Goal: Task Accomplishment & Management: Manage account settings

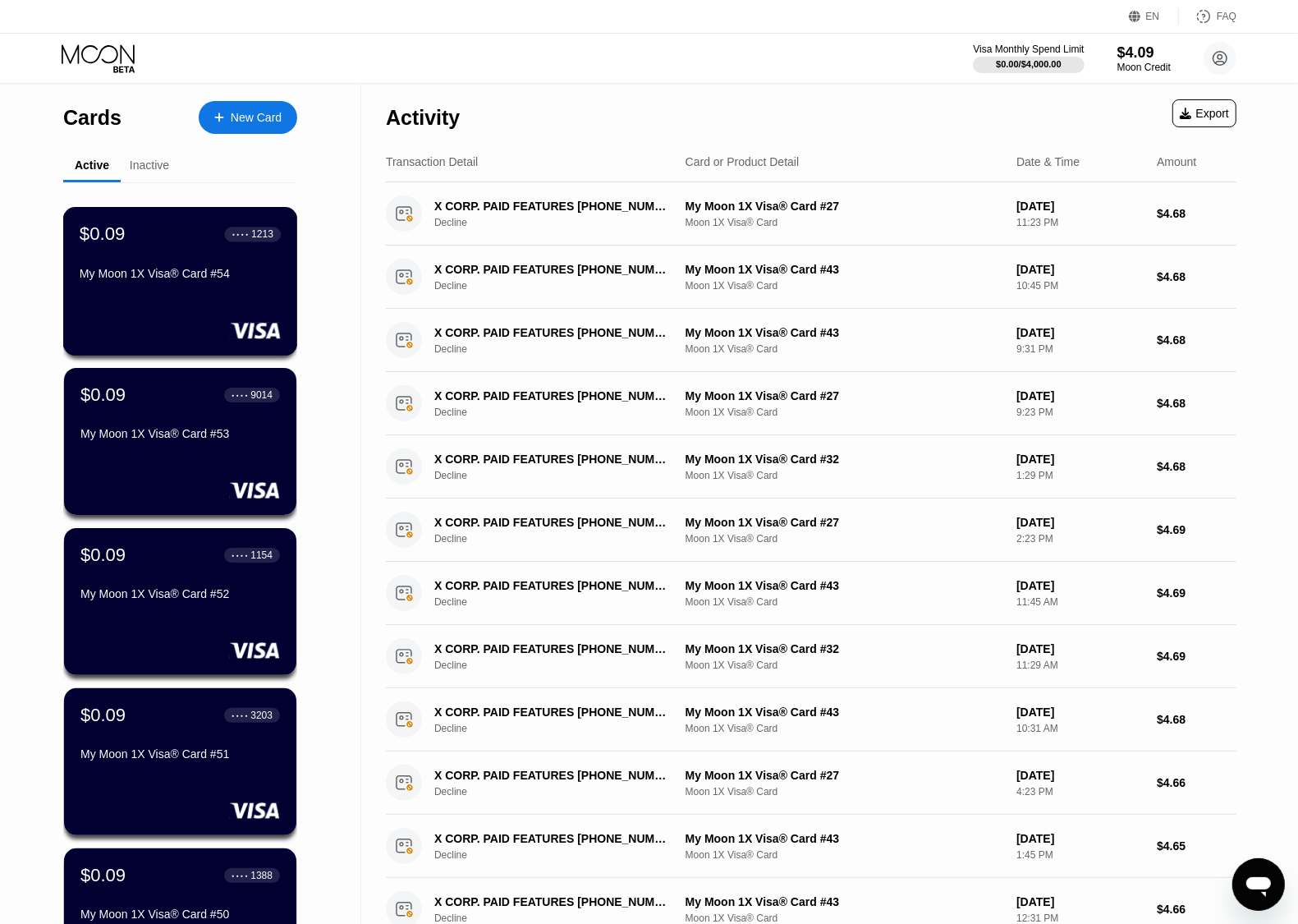
click at [138, 280] on div "My Moon 1X Visa® Card #54" at bounding box center [180, 273] width 201 height 13
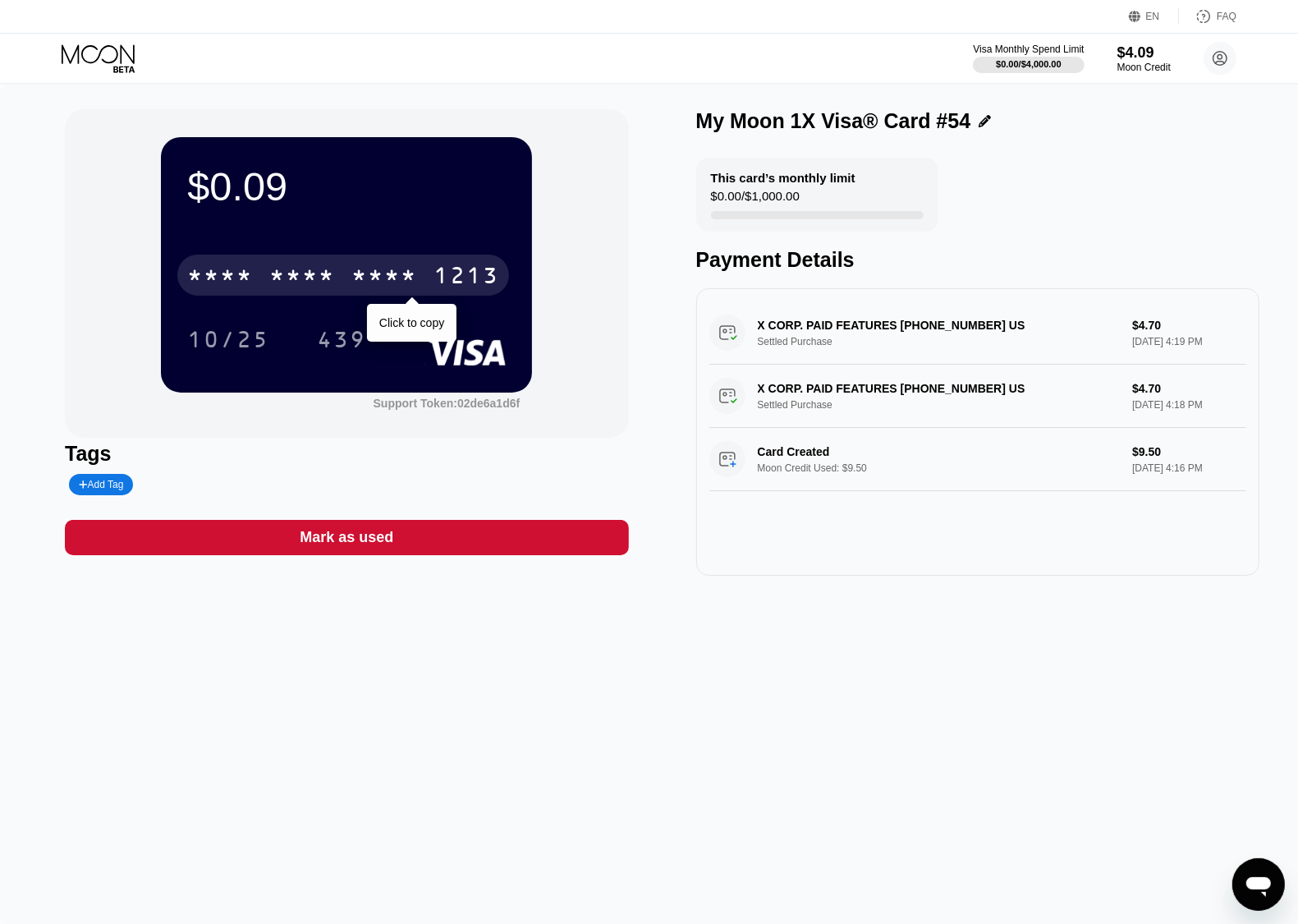
click at [329, 280] on div "* * * *" at bounding box center [302, 278] width 66 height 26
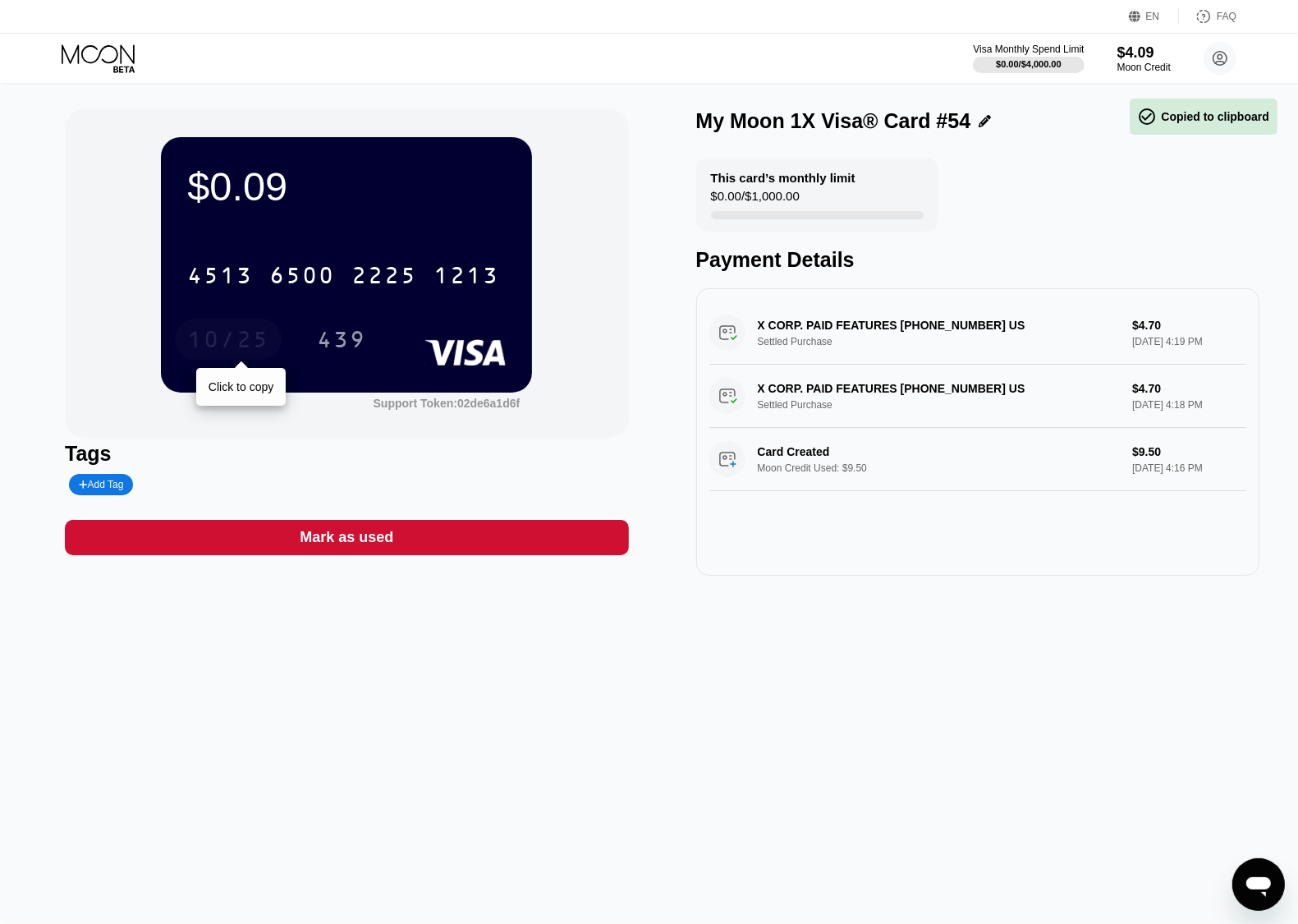
click at [226, 335] on div "10/25" at bounding box center [229, 341] width 83 height 26
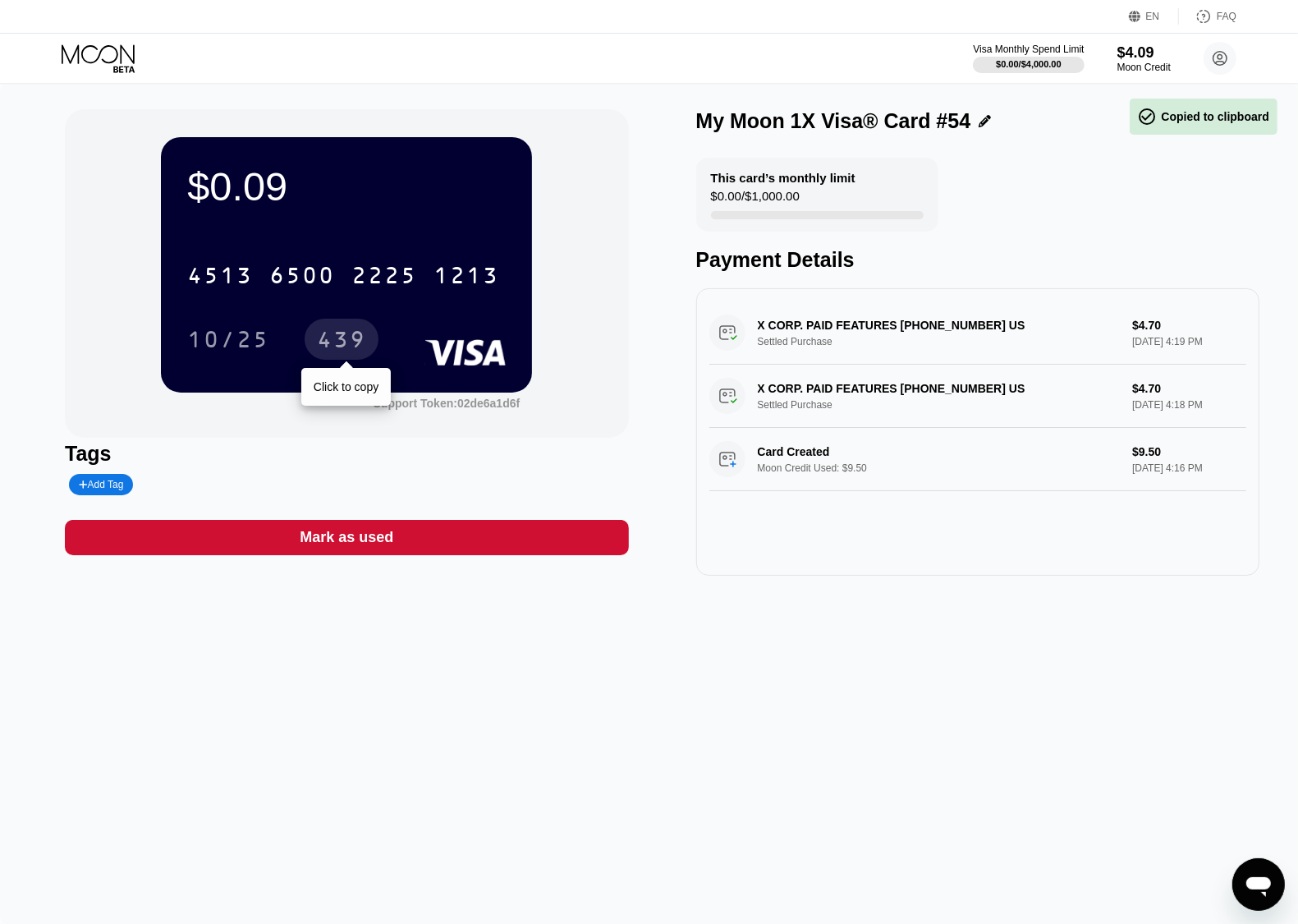
click at [324, 339] on div "439" at bounding box center [341, 341] width 50 height 26
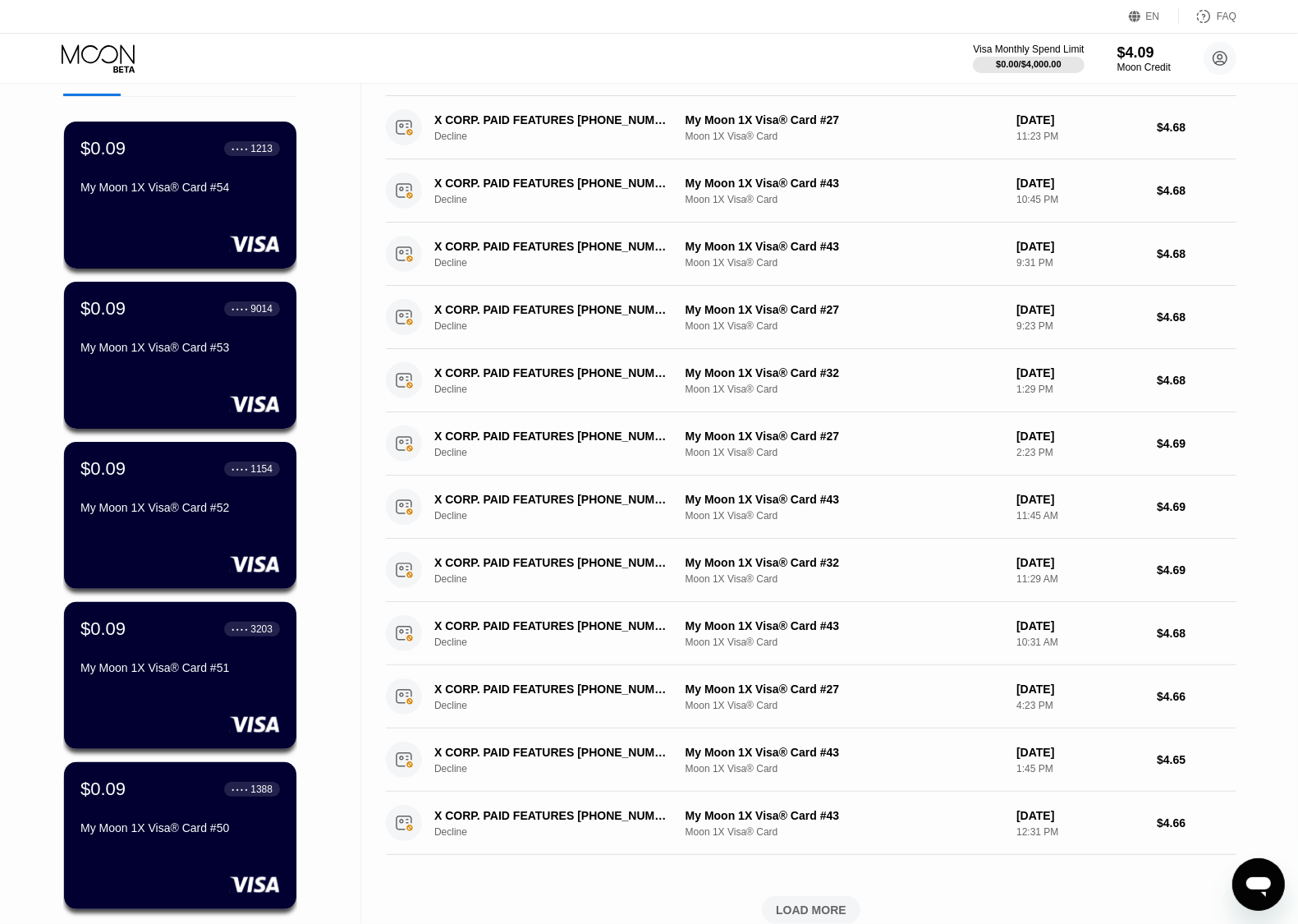
scroll to position [3, 0]
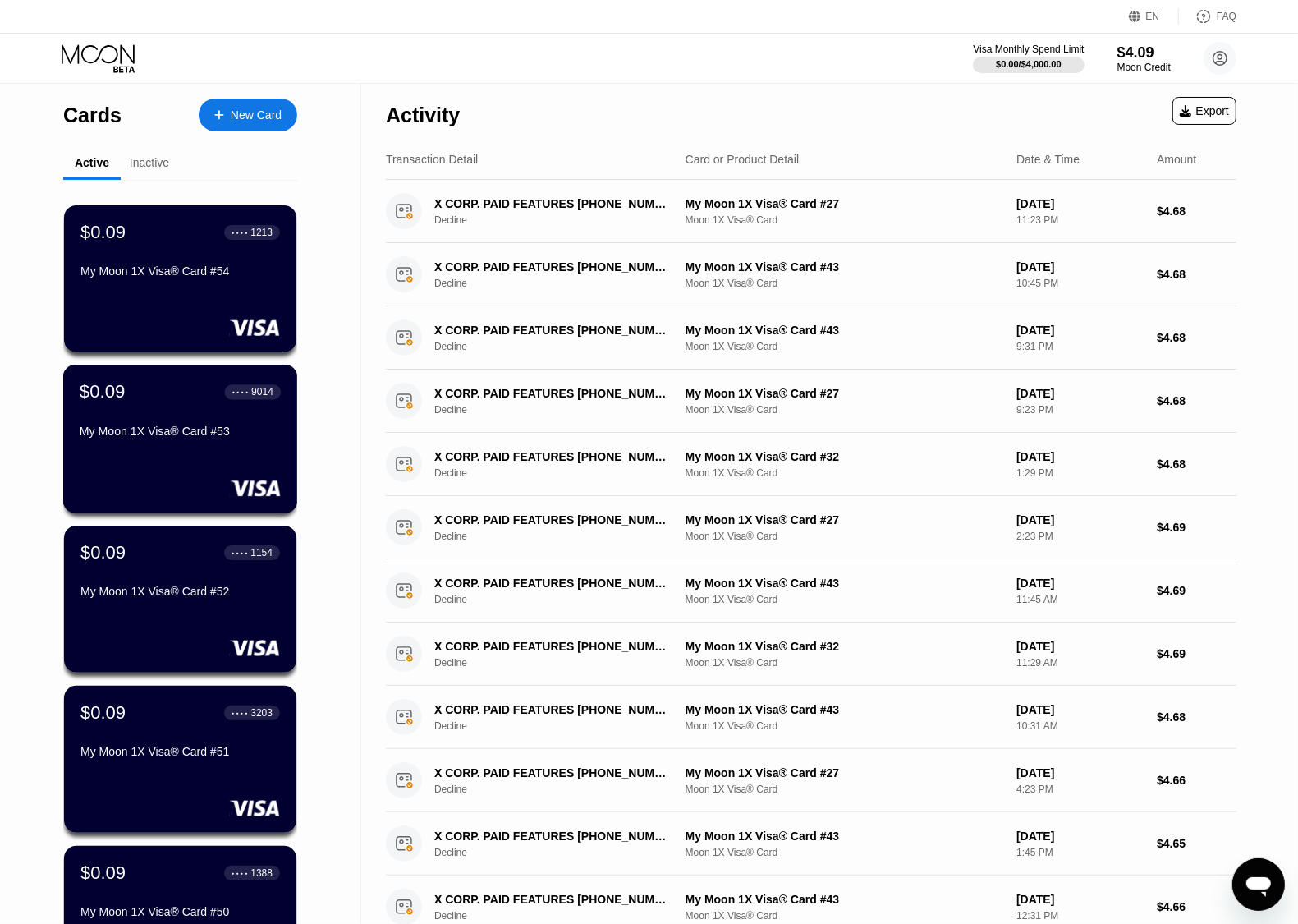
click at [224, 378] on div "$0.09 ● ● ● ● 9014 My Moon 1X Visa® Card #53" at bounding box center [180, 439] width 234 height 148
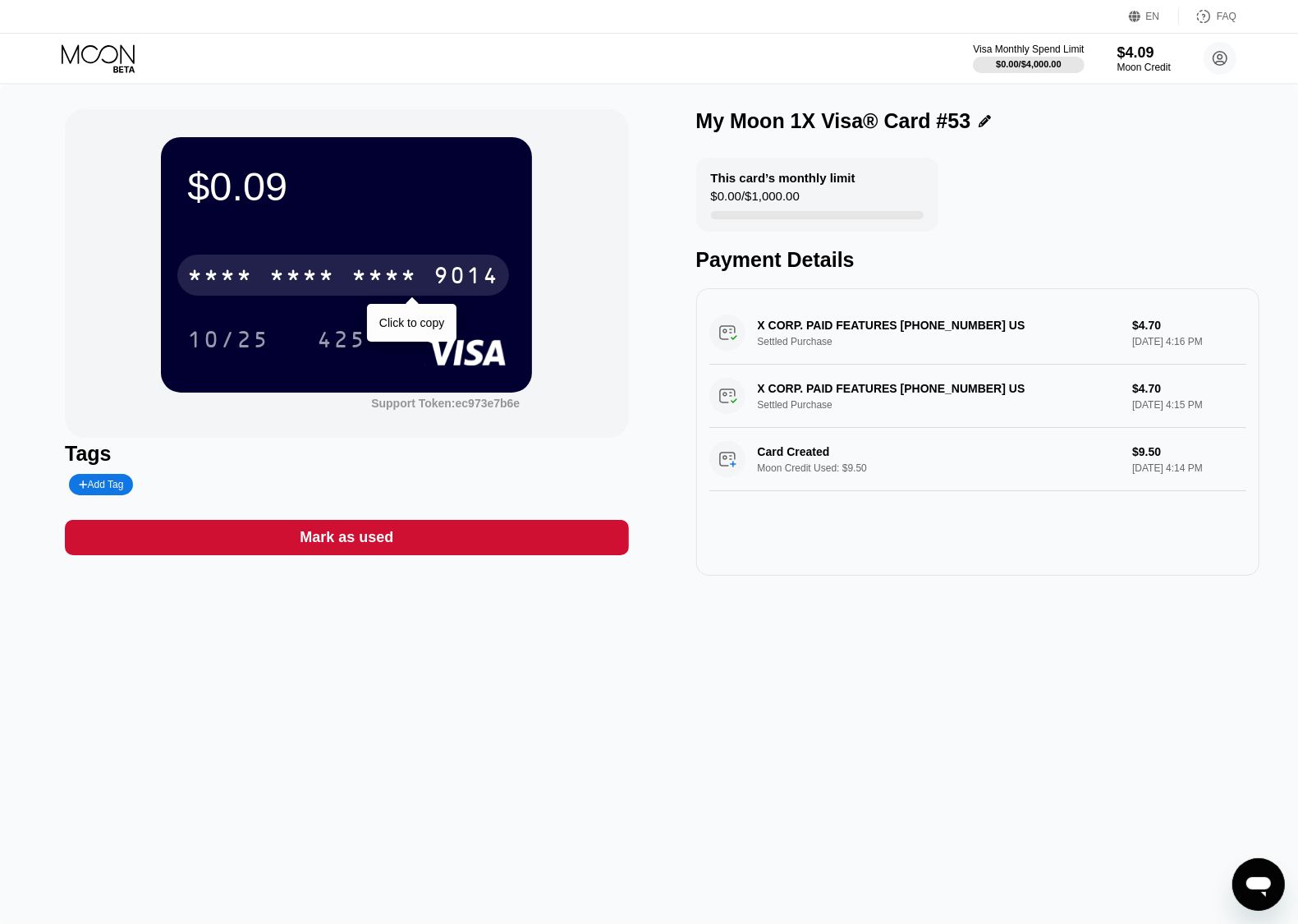
click at [300, 280] on div "* * * *" at bounding box center [302, 278] width 66 height 26
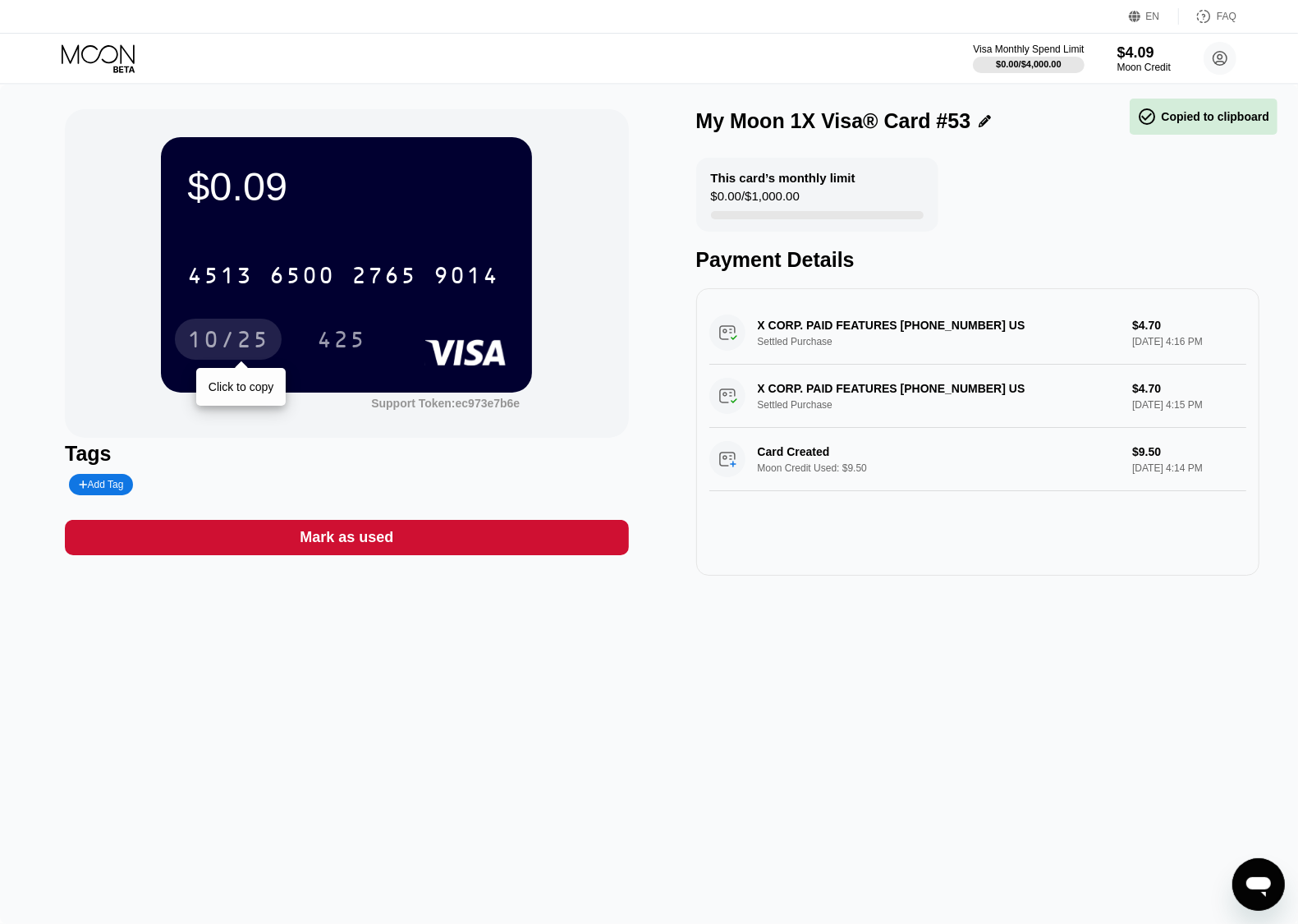
click at [231, 341] on div "10/25" at bounding box center [229, 341] width 83 height 26
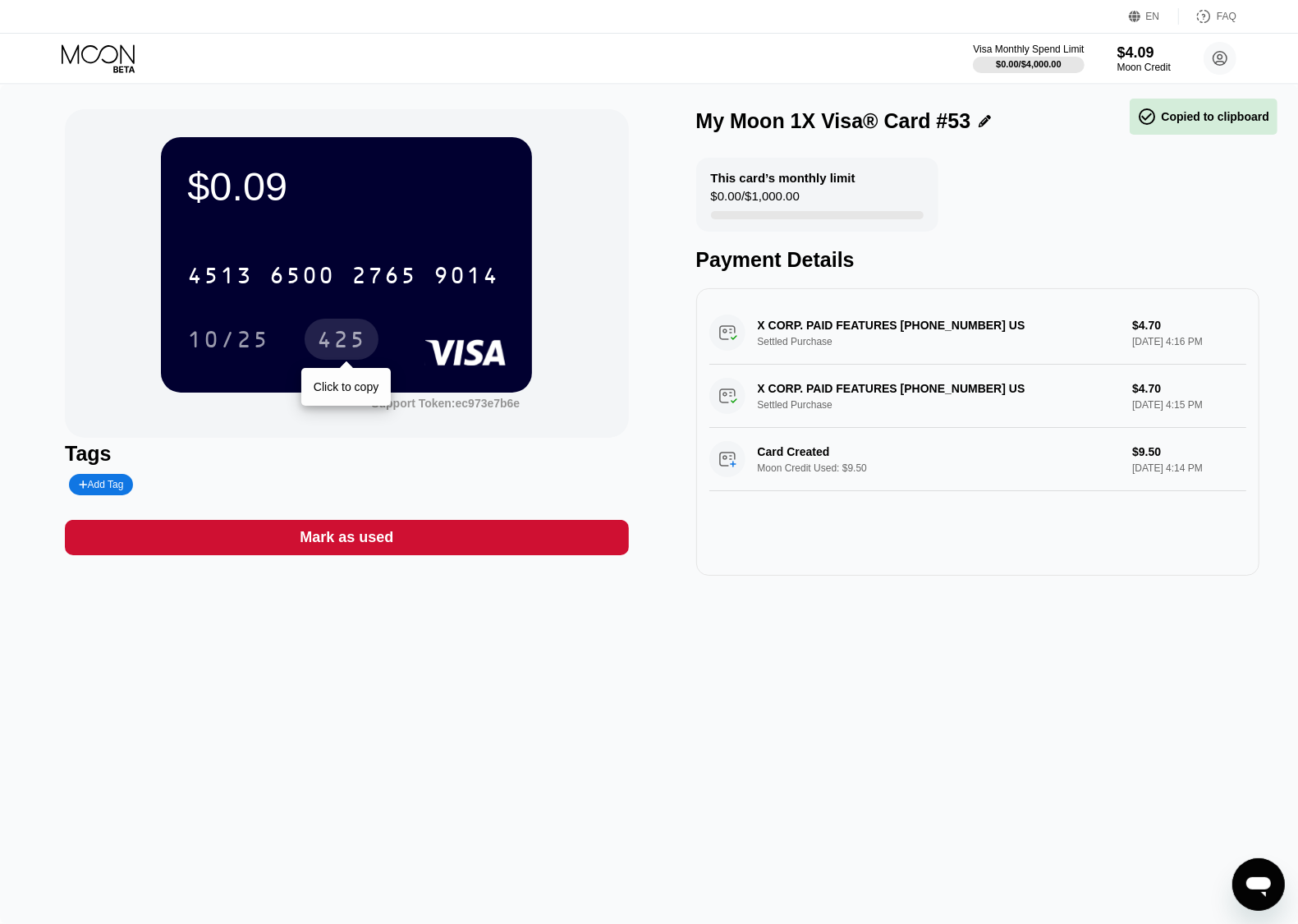
click at [322, 341] on div "425" at bounding box center [341, 341] width 50 height 26
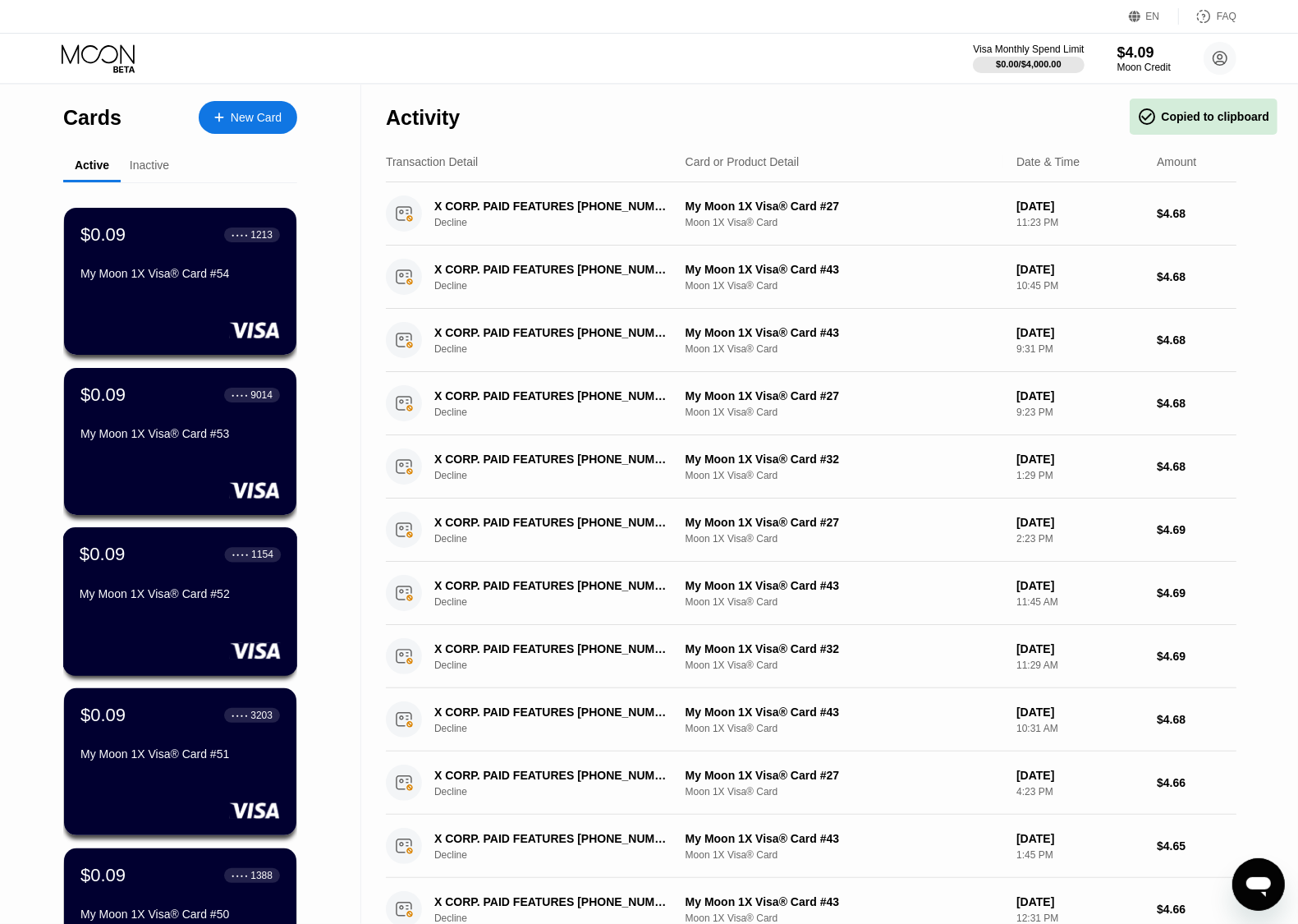
click at [227, 600] on div "My Moon 1X Visa® Card #52" at bounding box center [180, 594] width 201 height 13
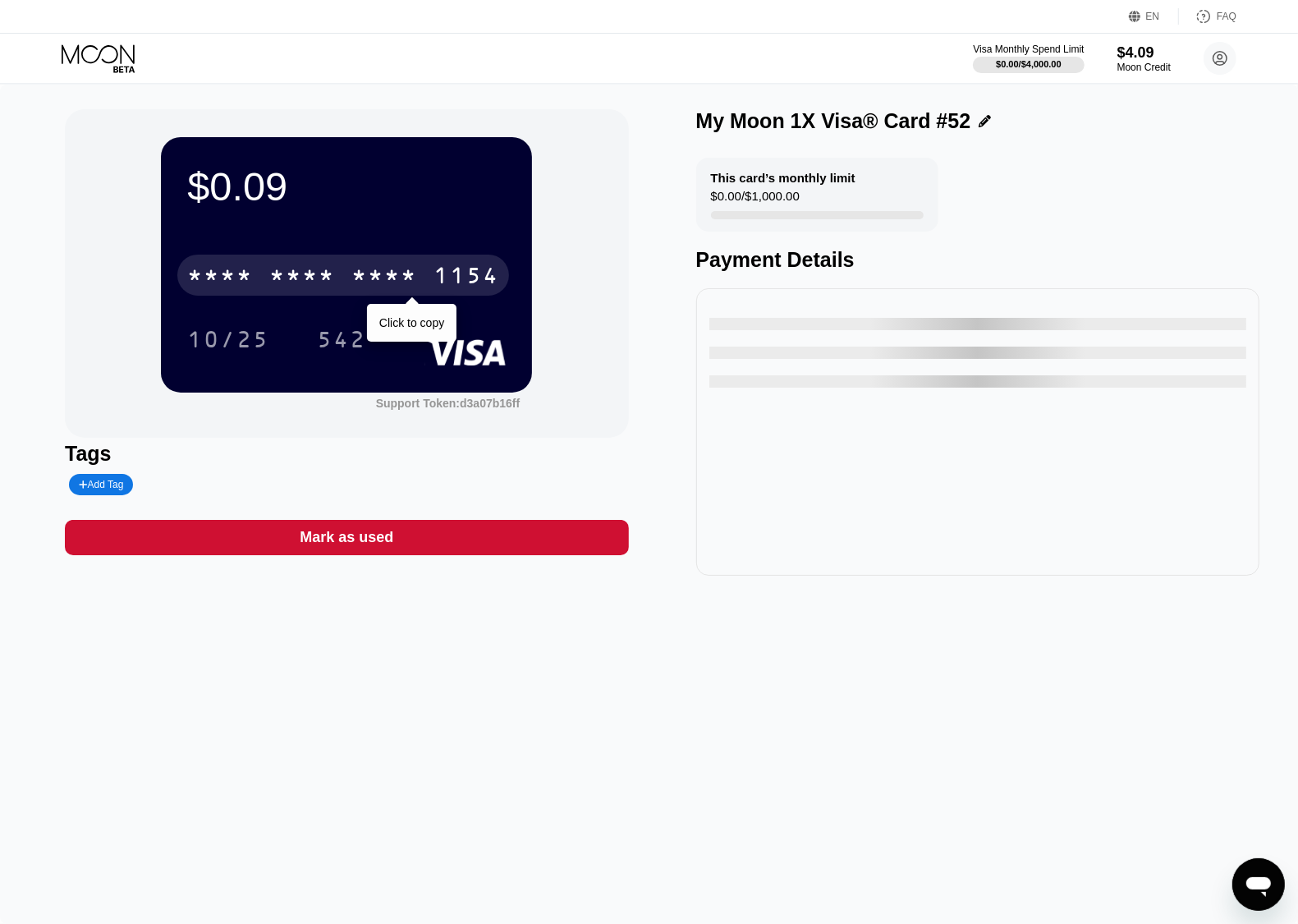
click at [328, 265] on div "* * * * * * * * * * * * 1154" at bounding box center [343, 275] width 332 height 41
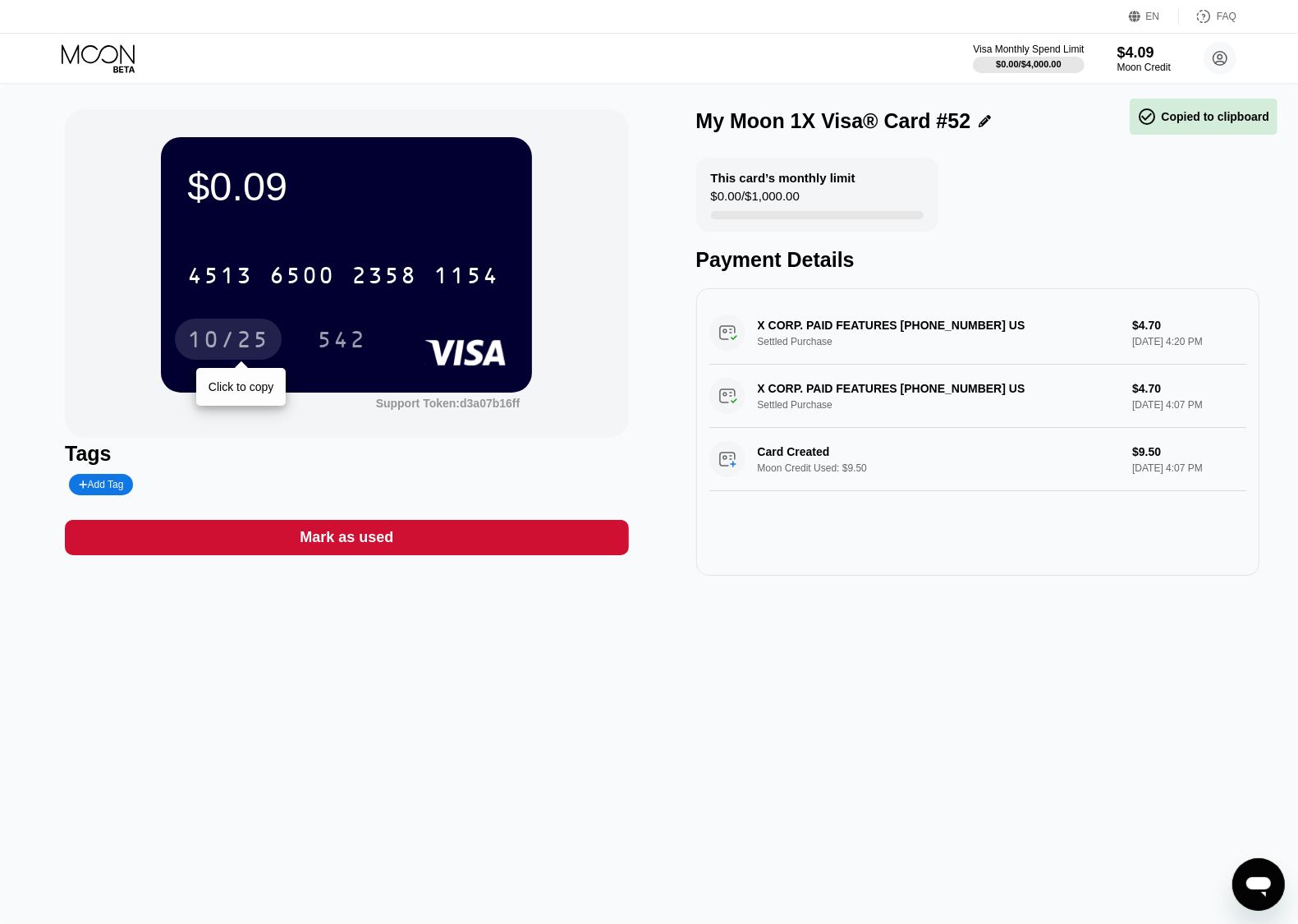
click at [238, 345] on div "10/25" at bounding box center [229, 341] width 83 height 26
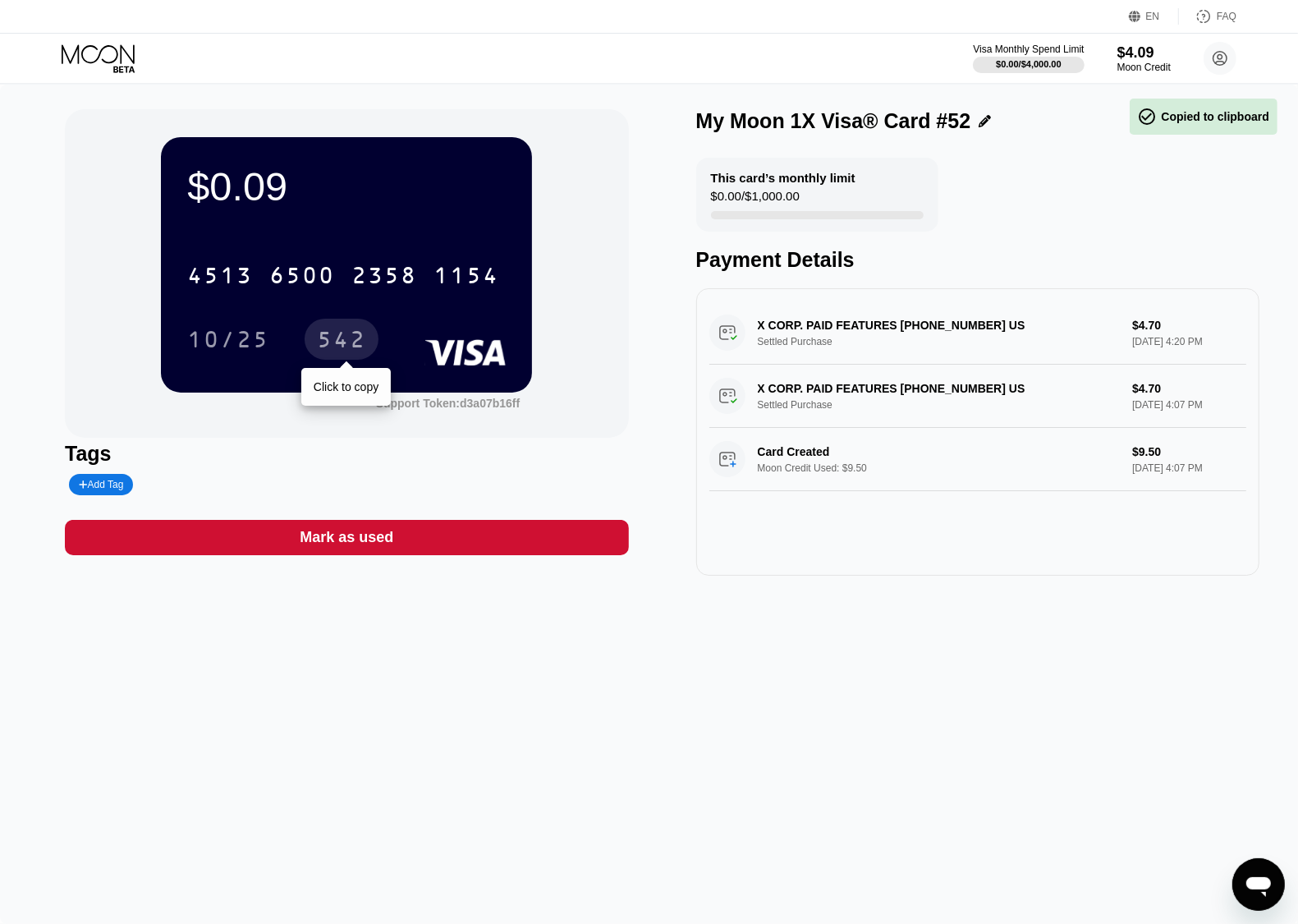
click at [340, 346] on div "542" at bounding box center [341, 341] width 50 height 26
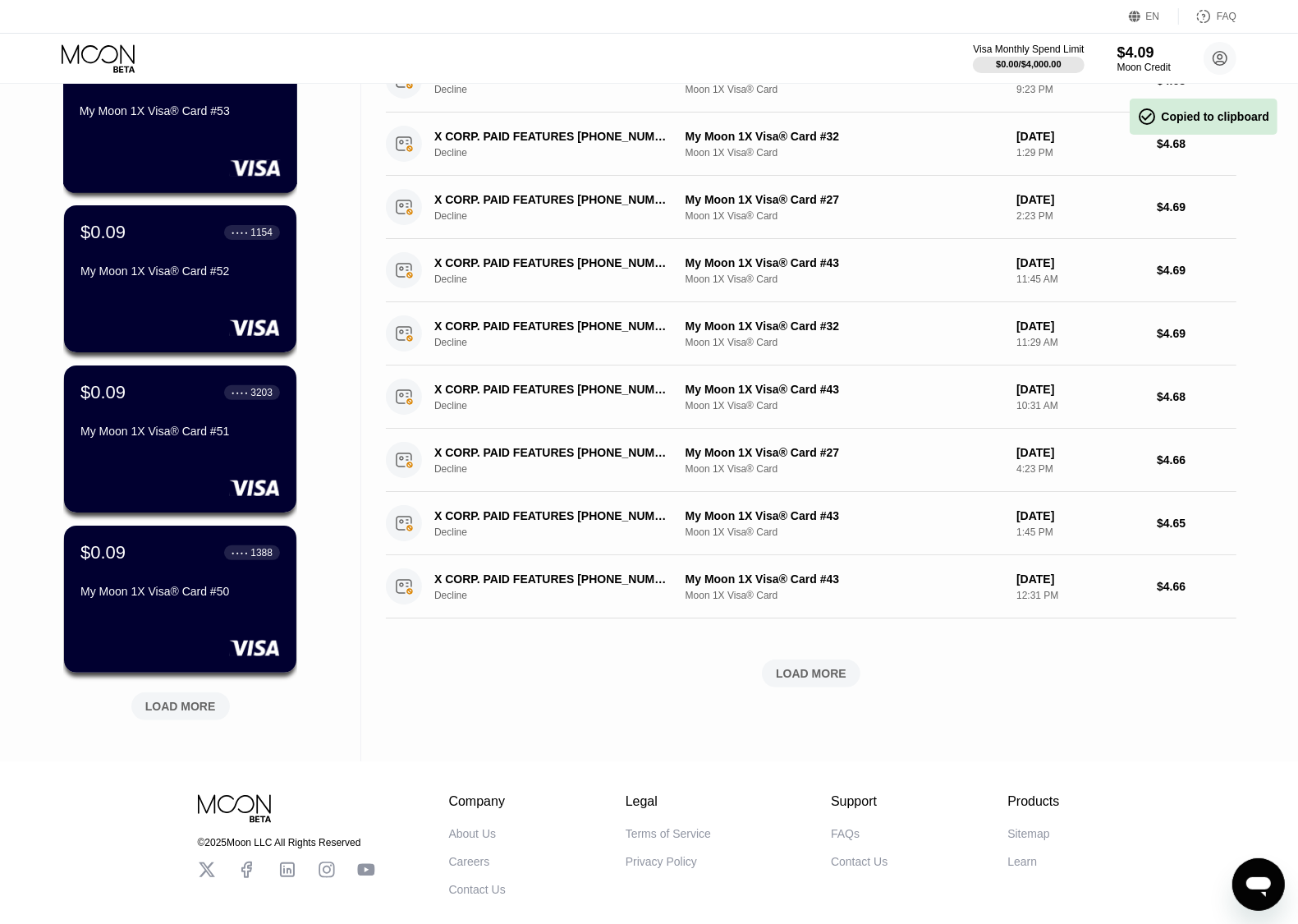
scroll to position [413, 0]
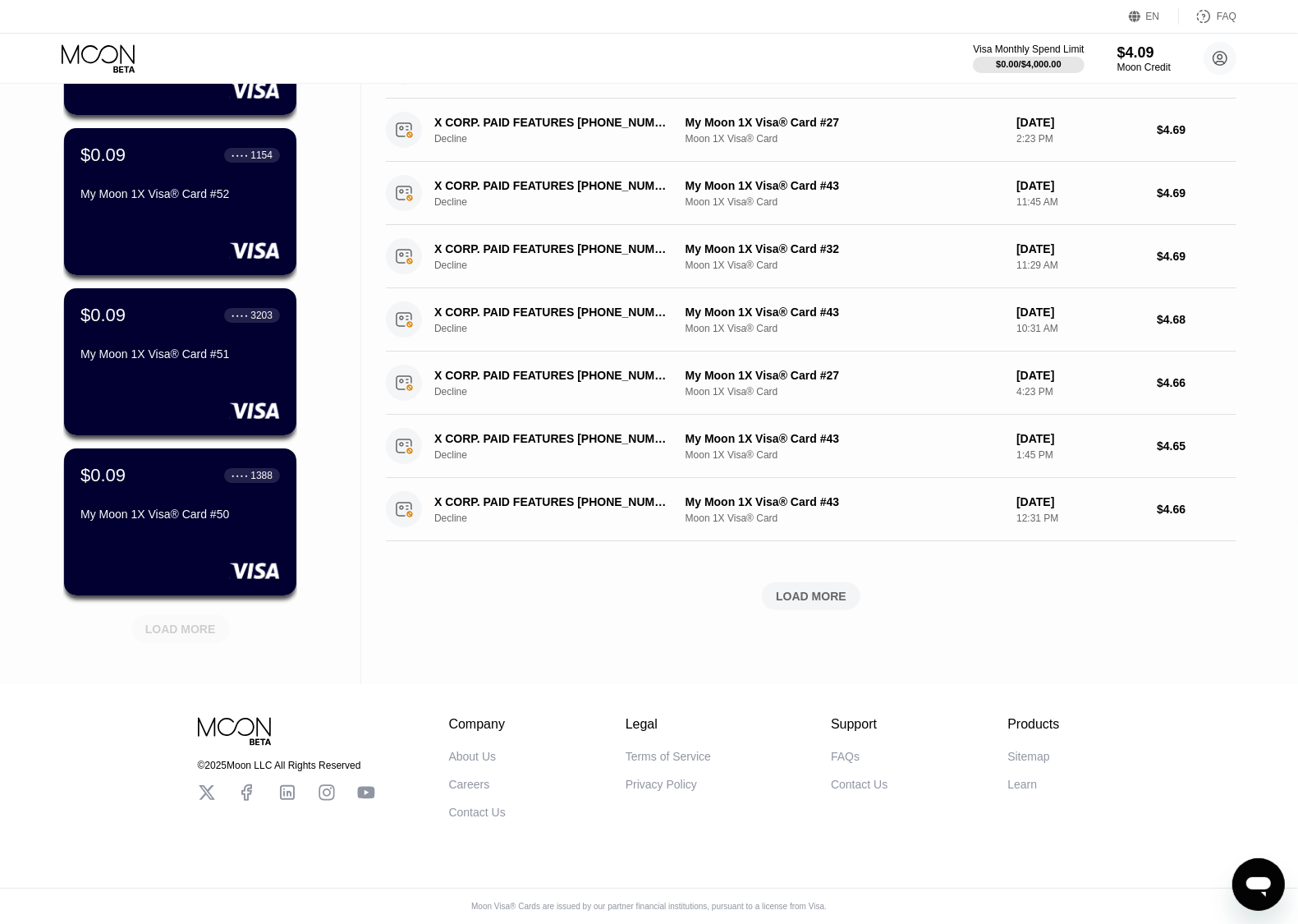
click at [190, 621] on div "LOAD MORE" at bounding box center [180, 629] width 70 height 15
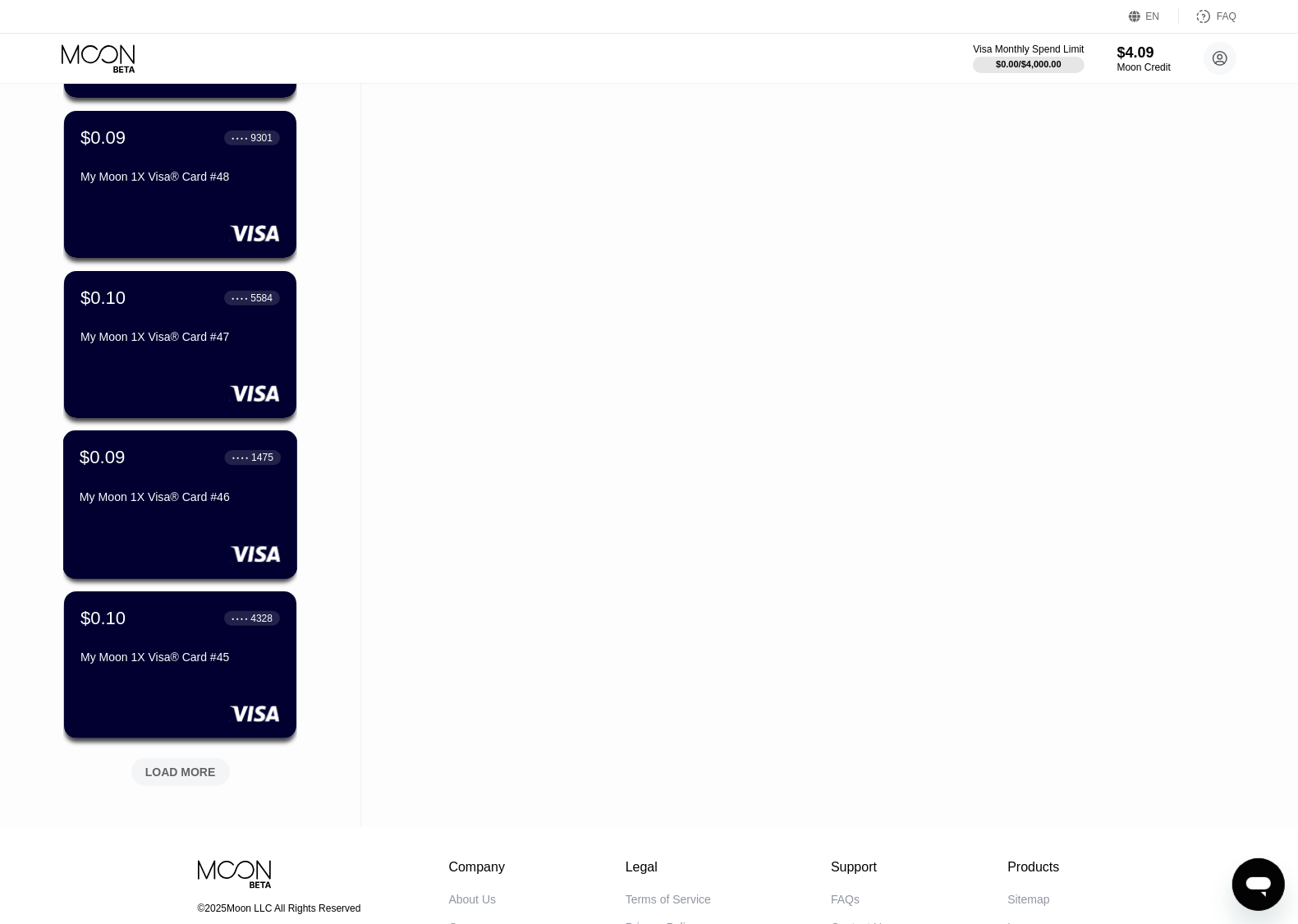
scroll to position [1213, 0]
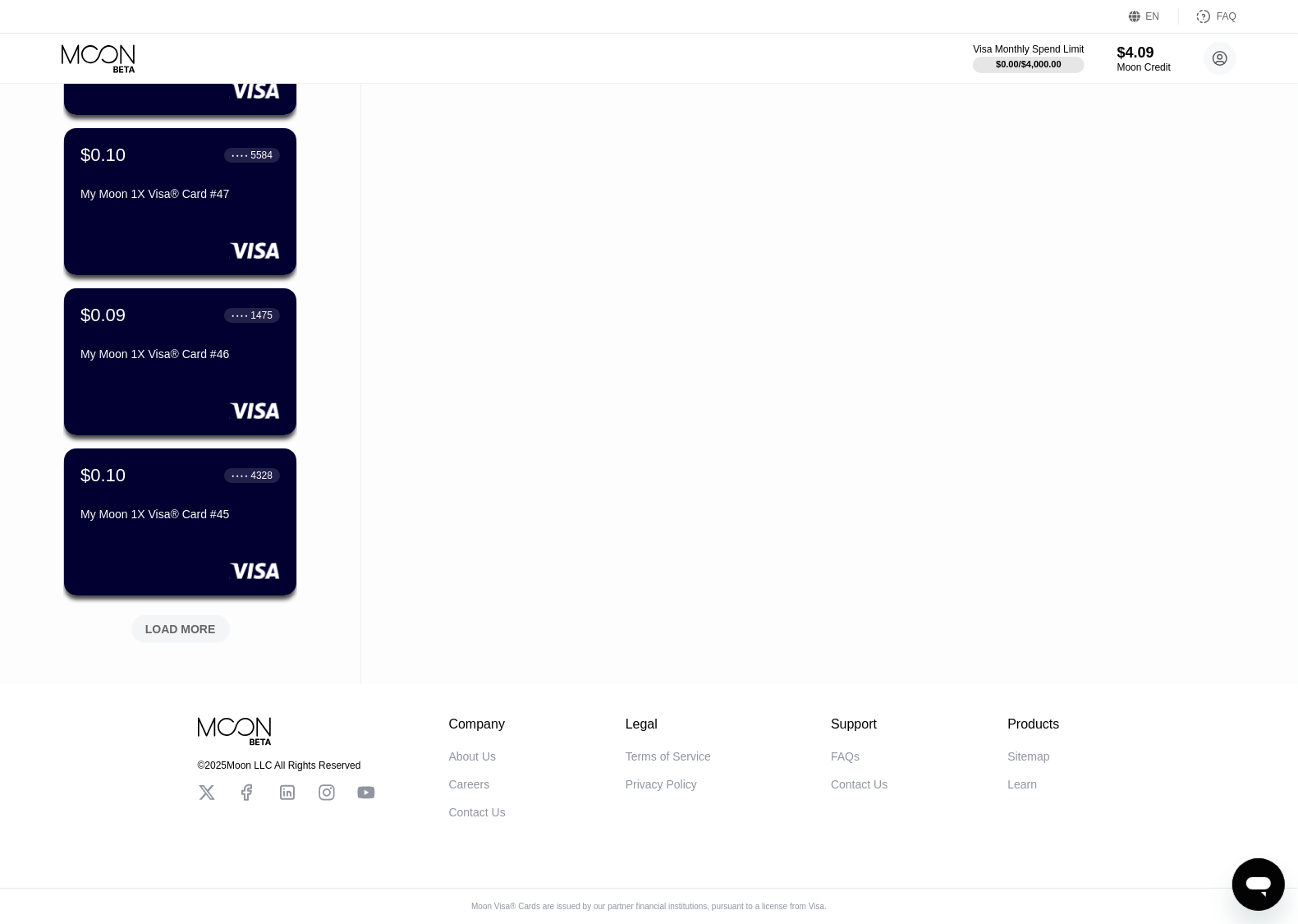
click at [197, 621] on div "LOAD MORE" at bounding box center [180, 629] width 70 height 15
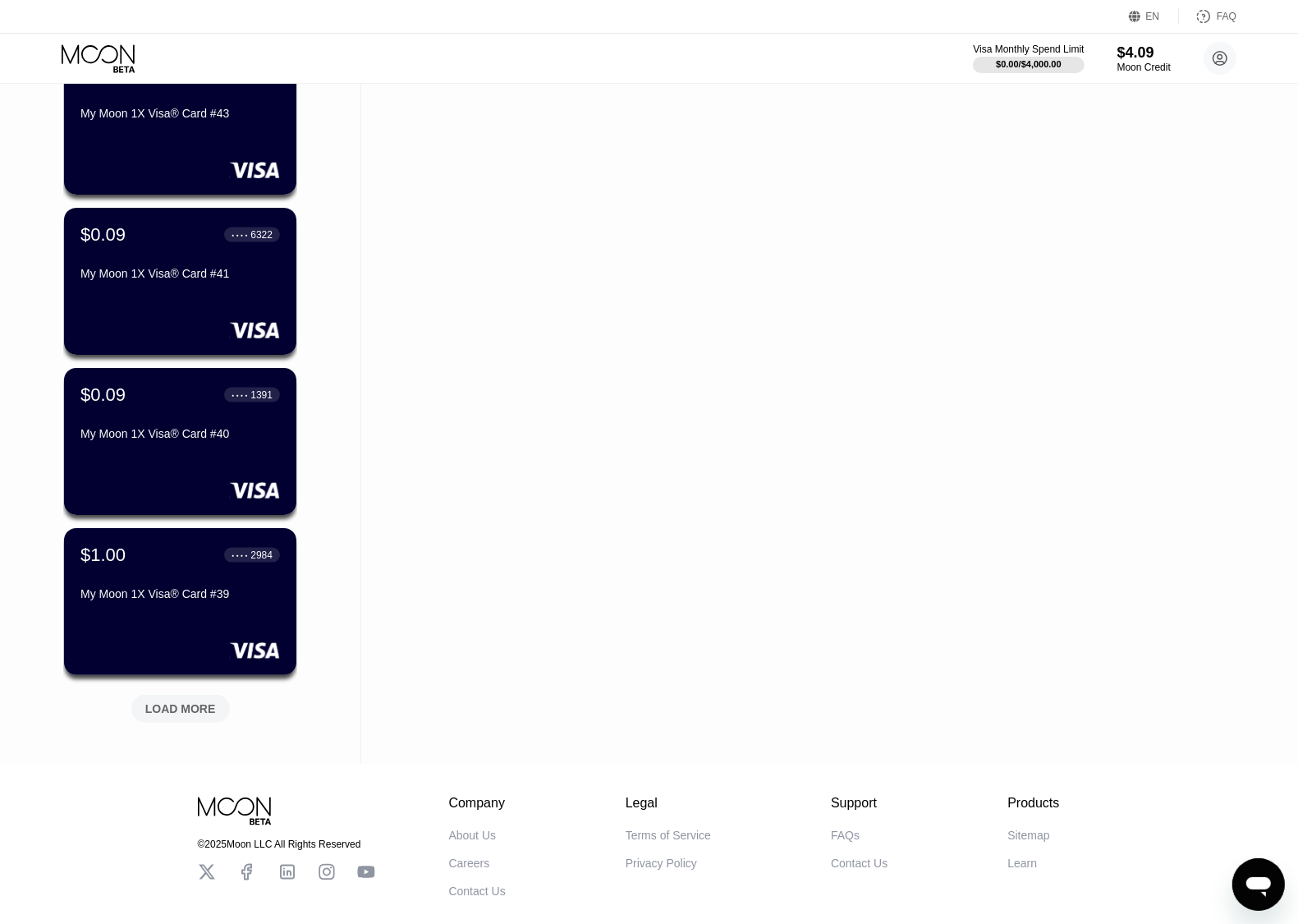
scroll to position [1931, 0]
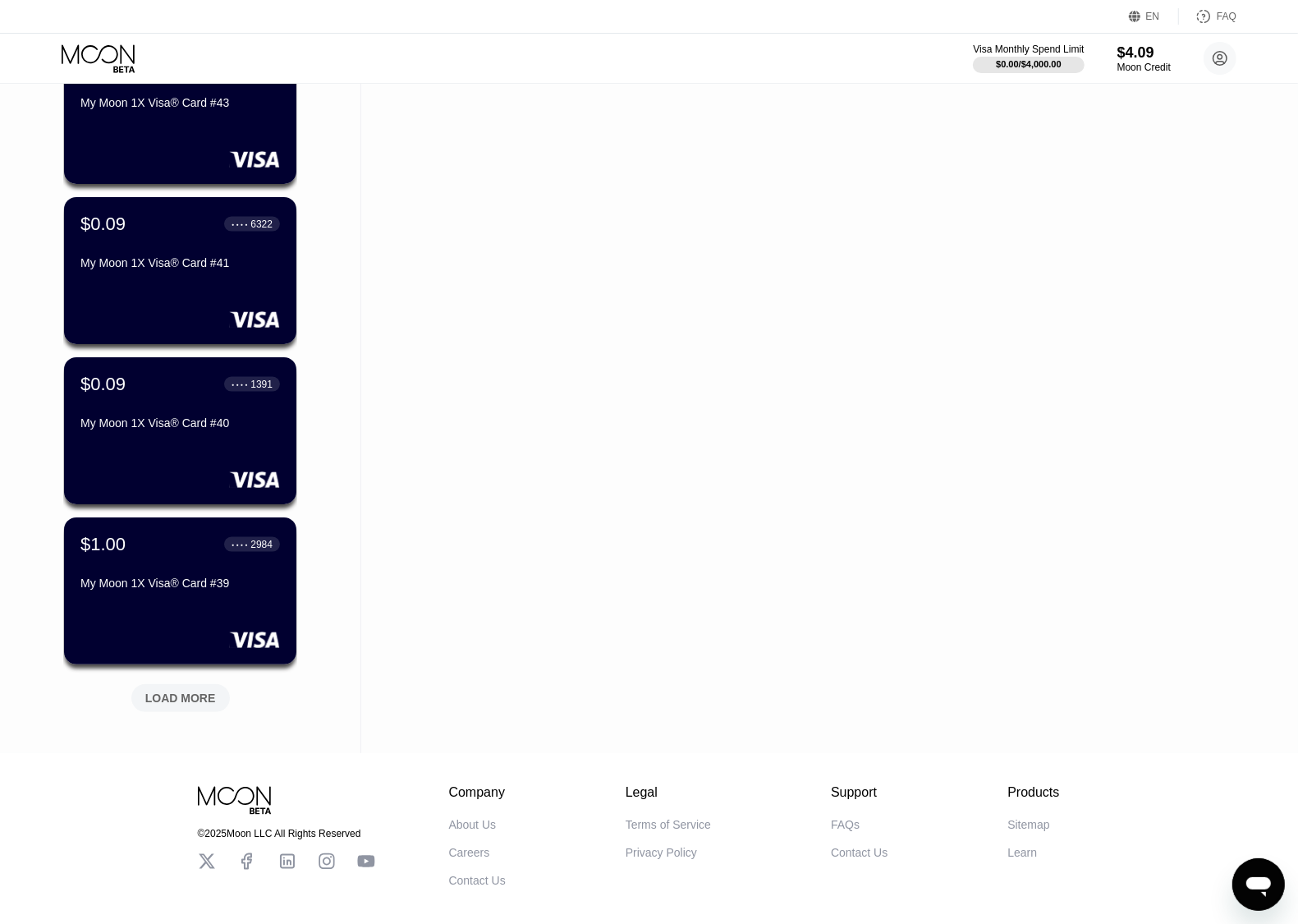
click at [177, 699] on div "LOAD MORE" at bounding box center [180, 698] width 70 height 15
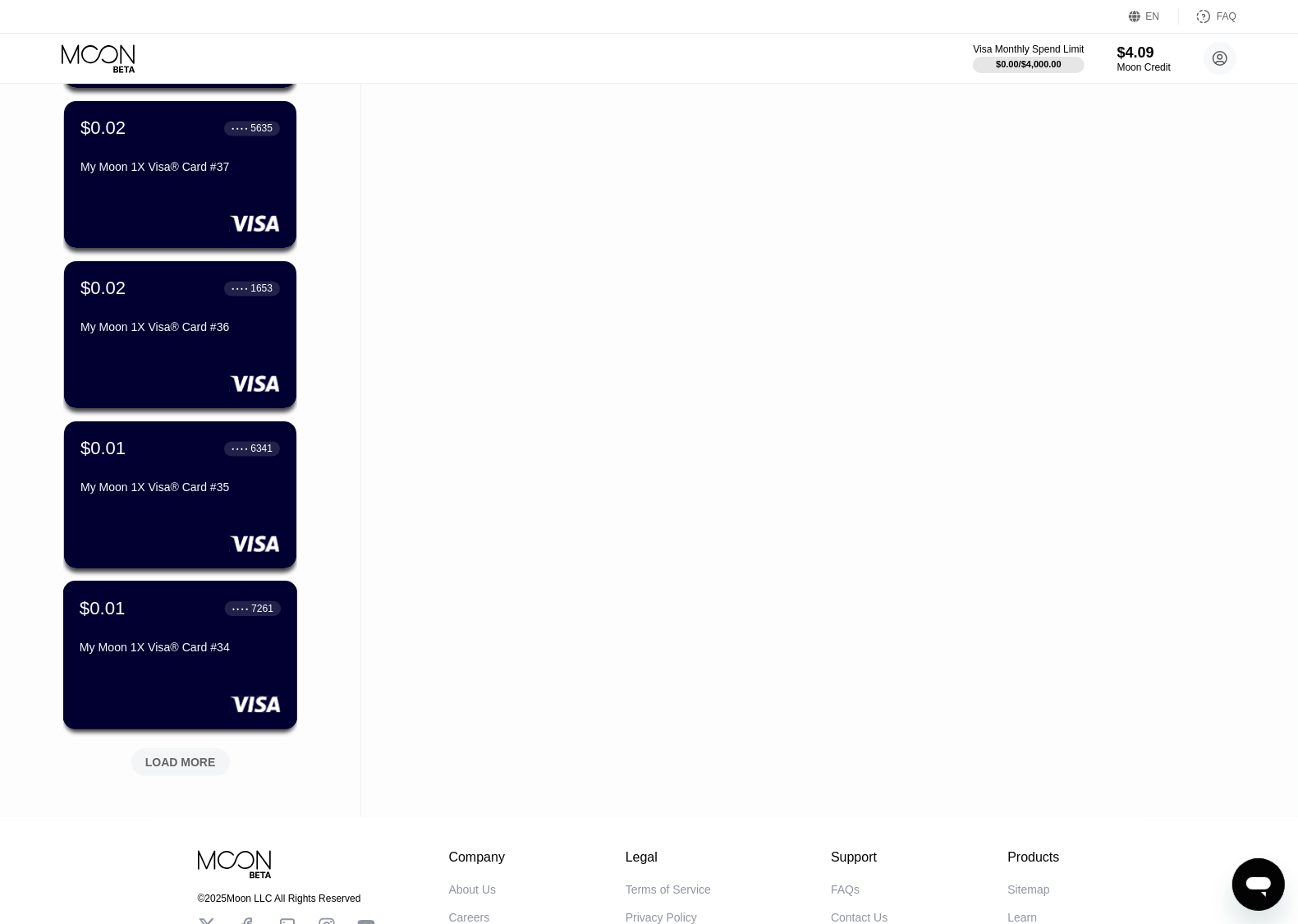
scroll to position [2752, 0]
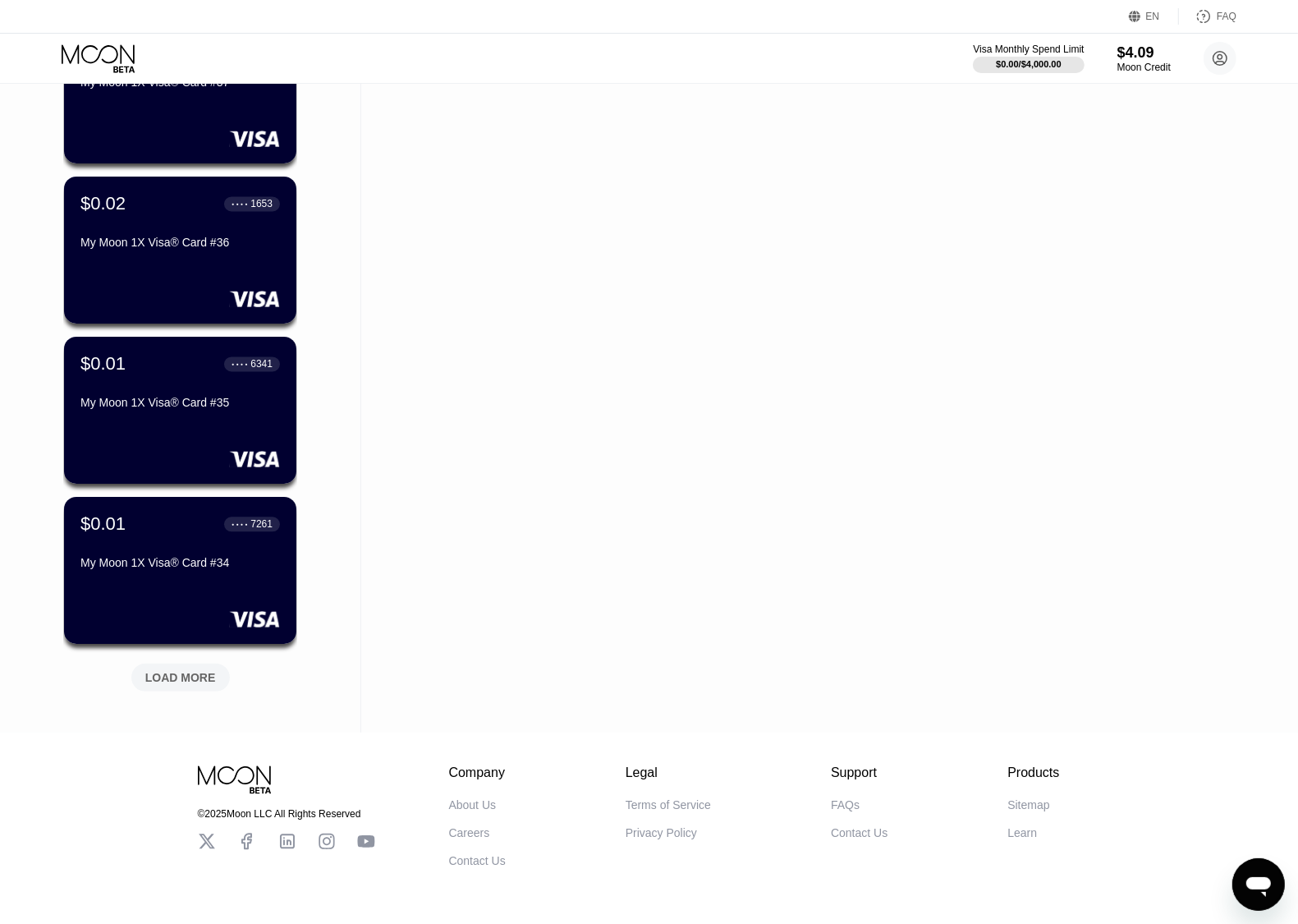
click at [205, 682] on div "LOAD MORE" at bounding box center [180, 677] width 70 height 15
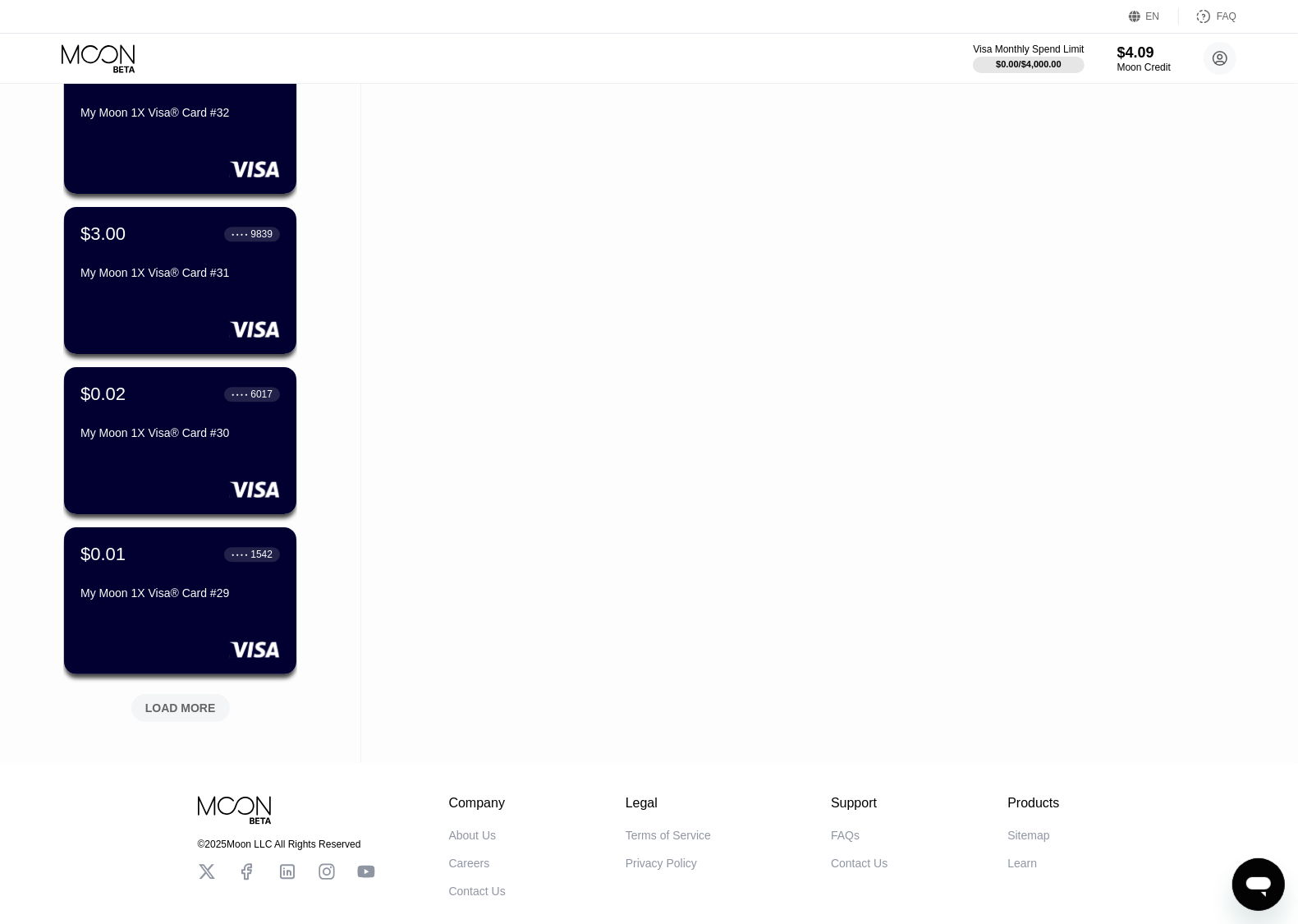
scroll to position [3613, 0]
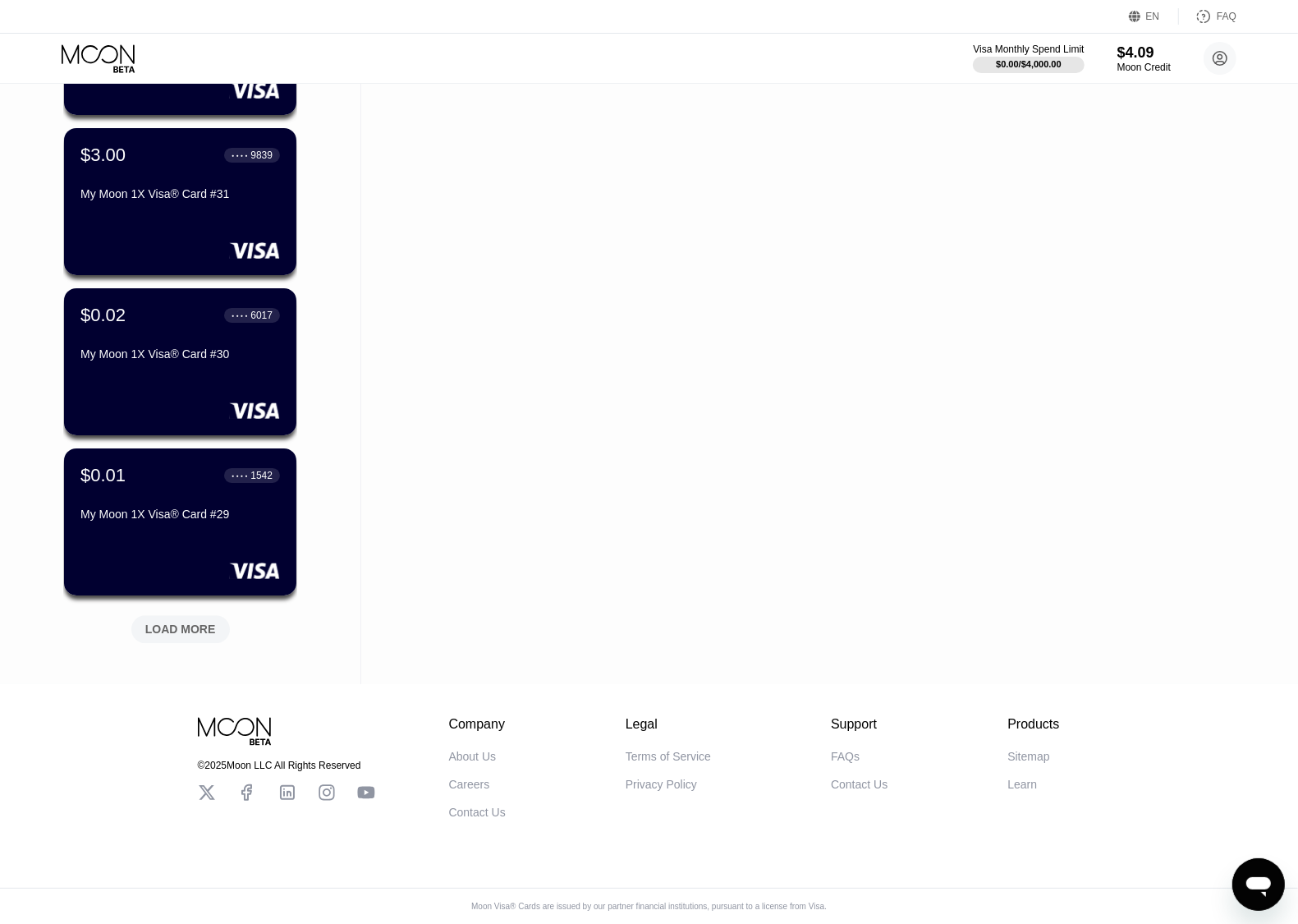
click at [188, 621] on div "LOAD MORE" at bounding box center [180, 629] width 70 height 15
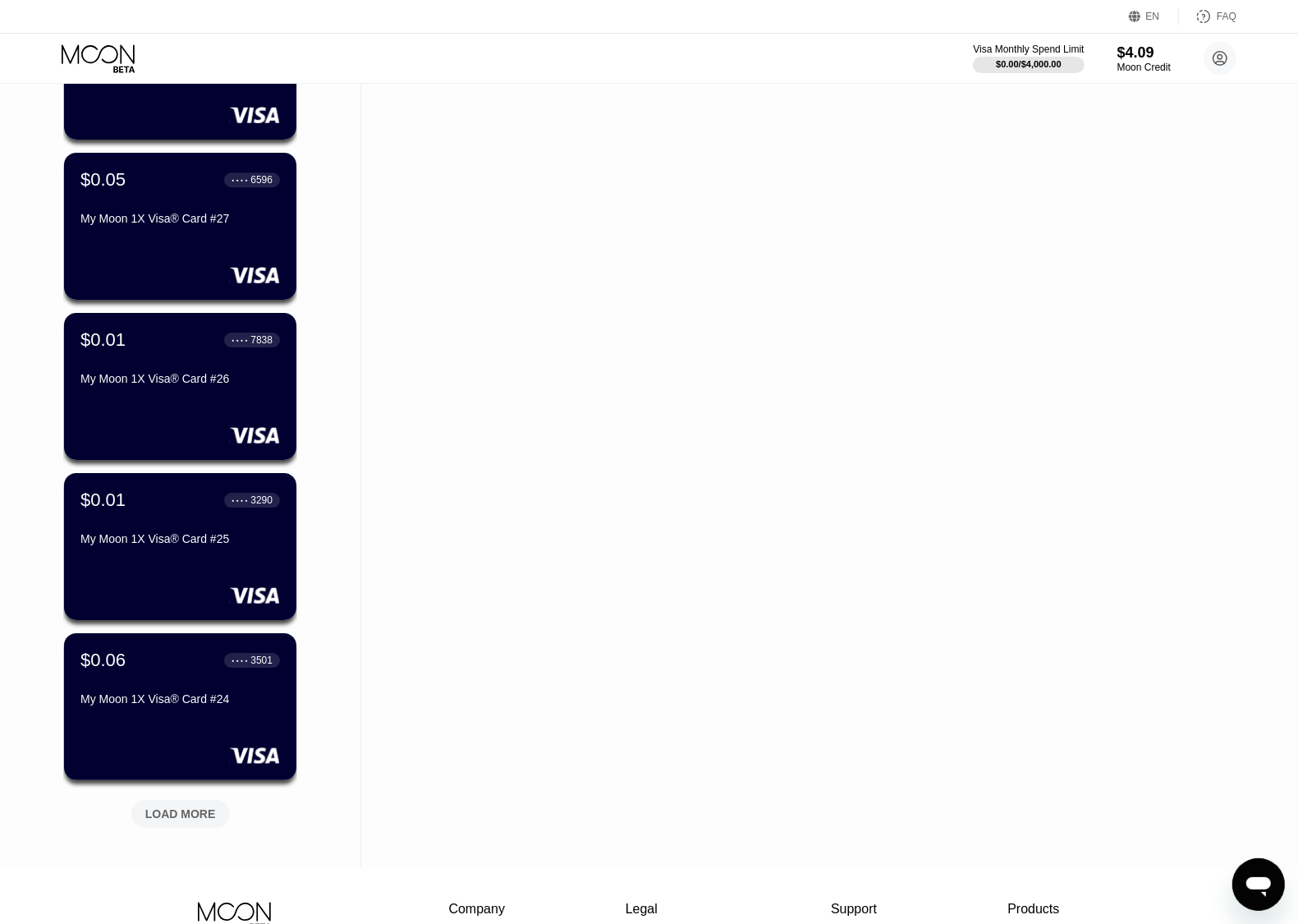
scroll to position [4230, 0]
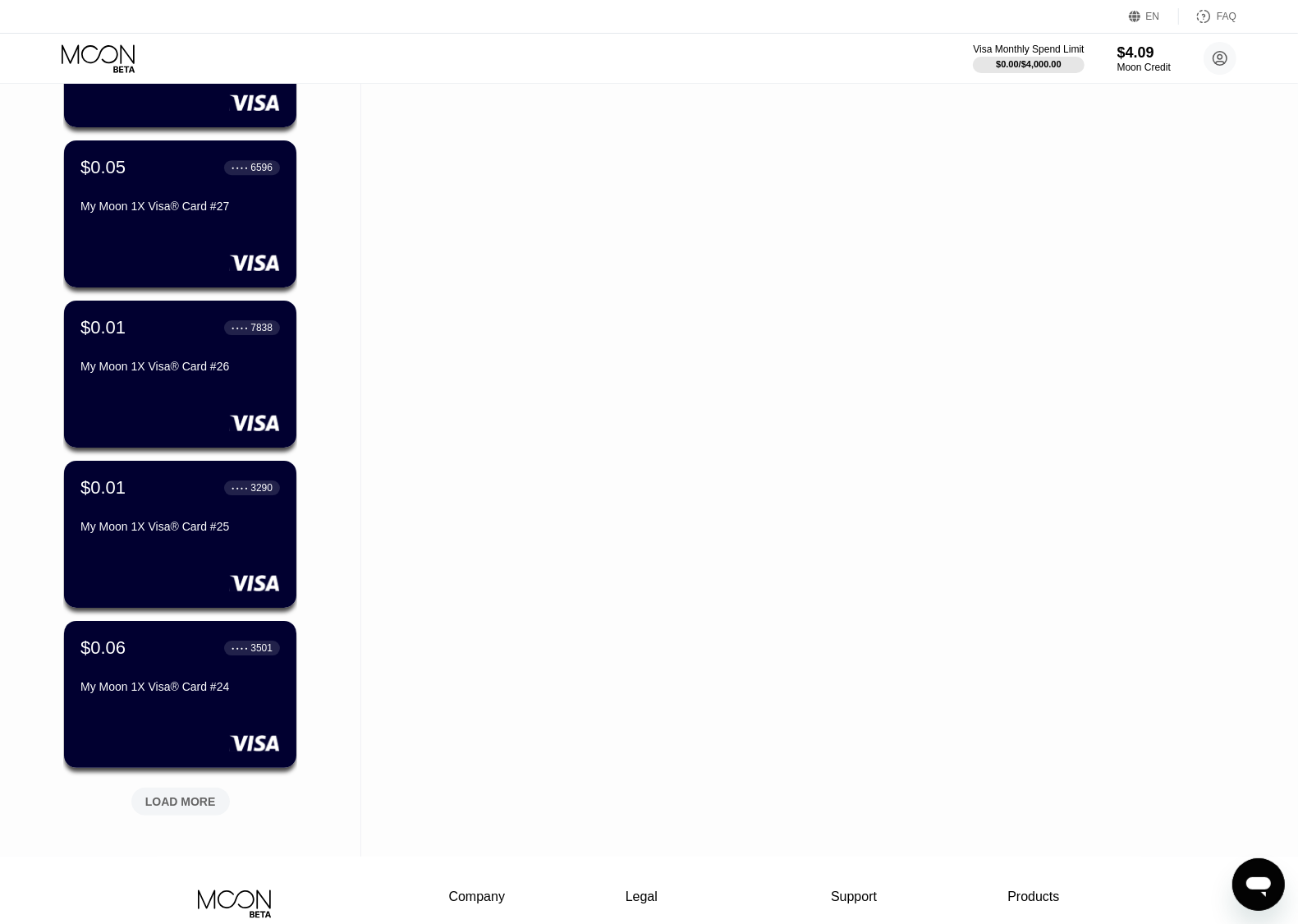
click at [190, 792] on div "LOAD MORE" at bounding box center [180, 801] width 98 height 28
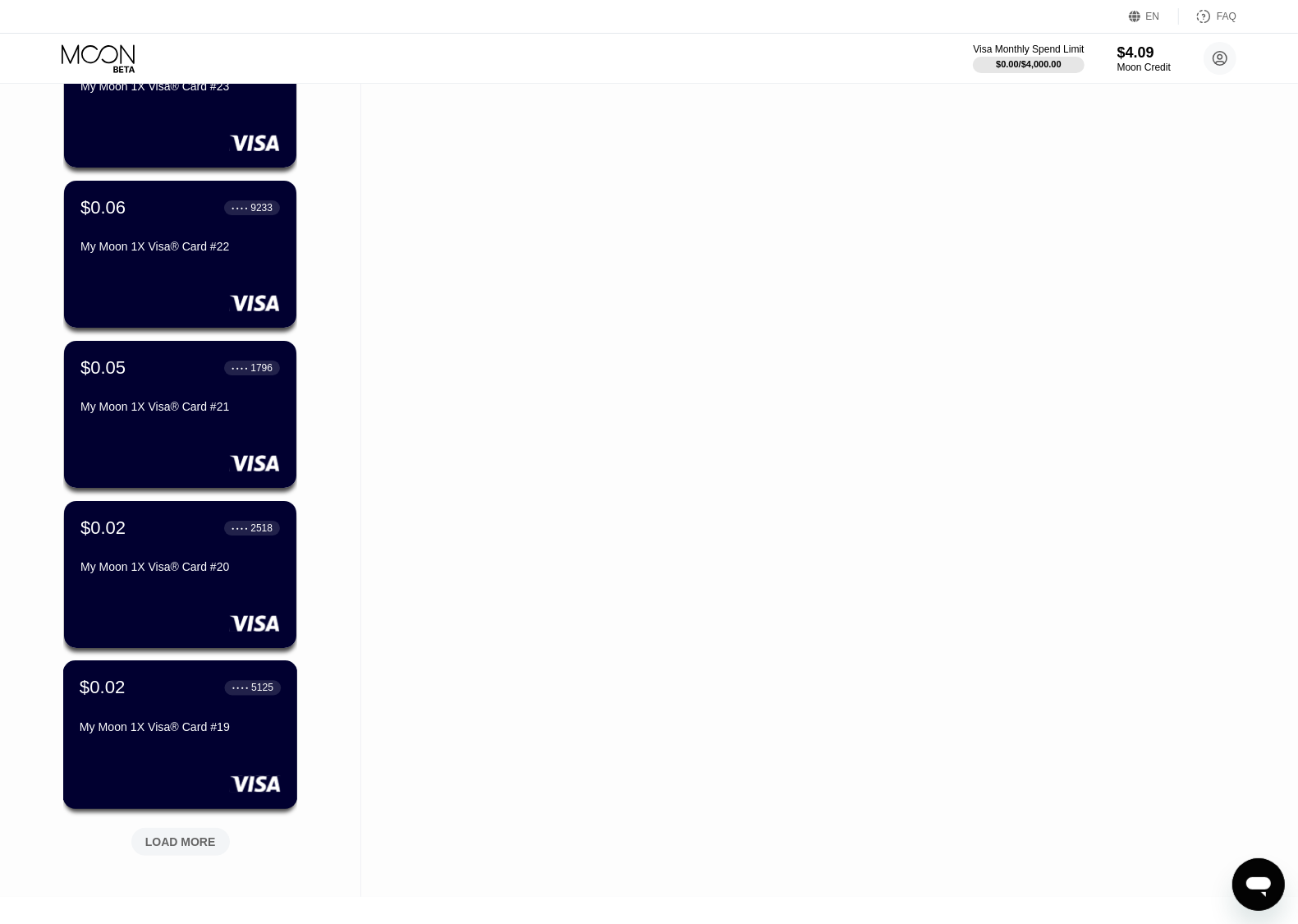
scroll to position [5153, 0]
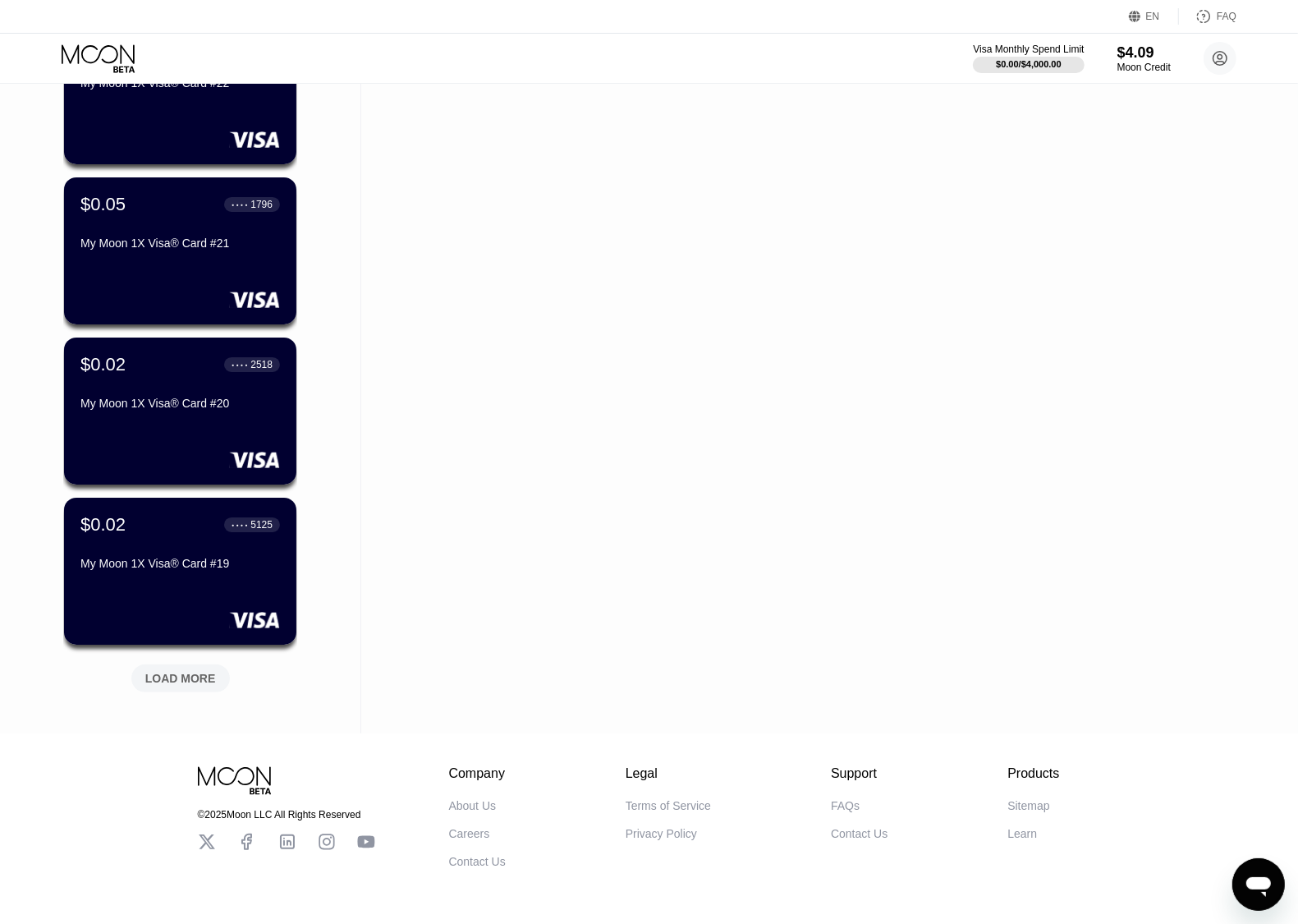
click at [186, 675] on div "LOAD MORE" at bounding box center [180, 678] width 70 height 15
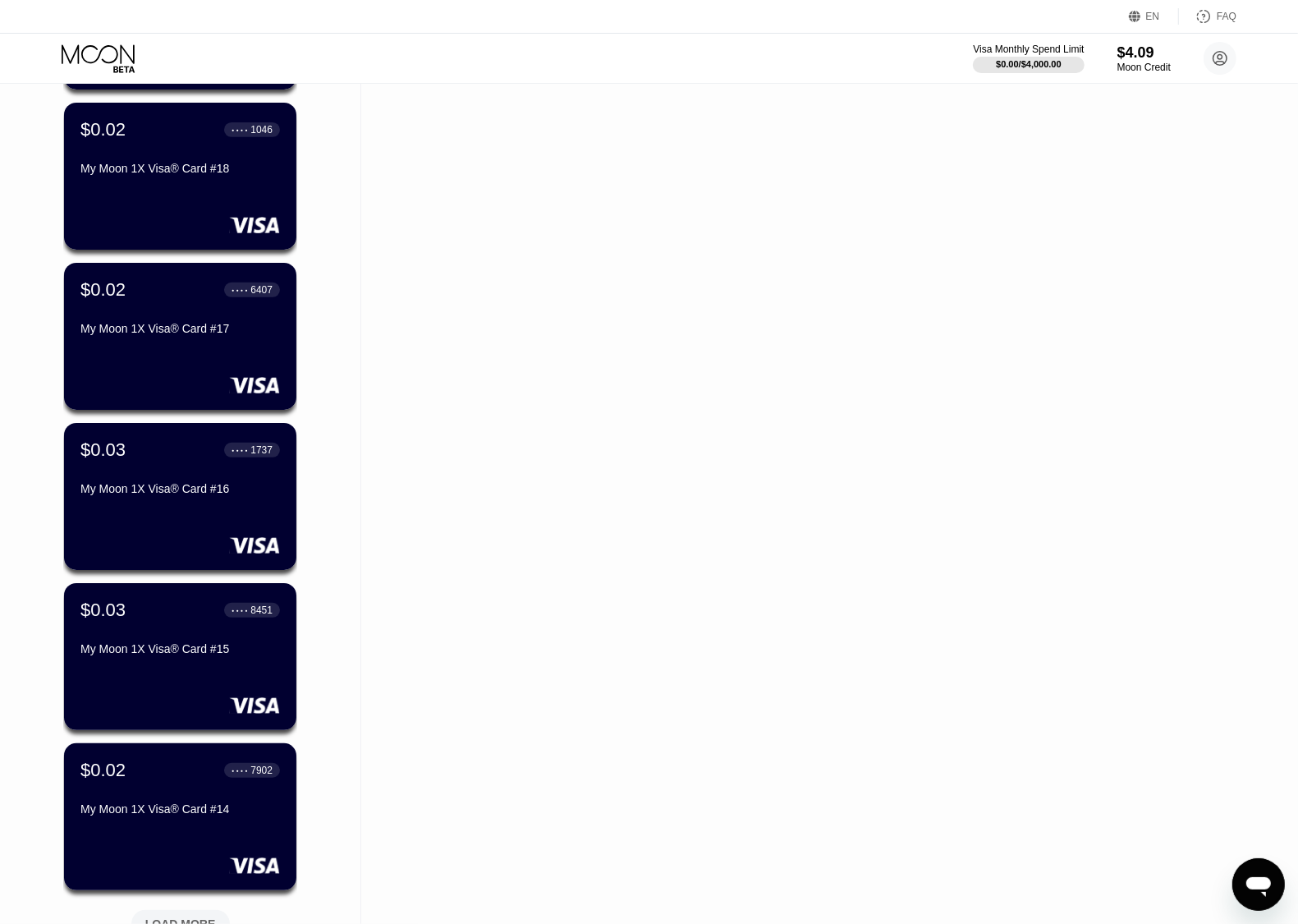
scroll to position [5974, 0]
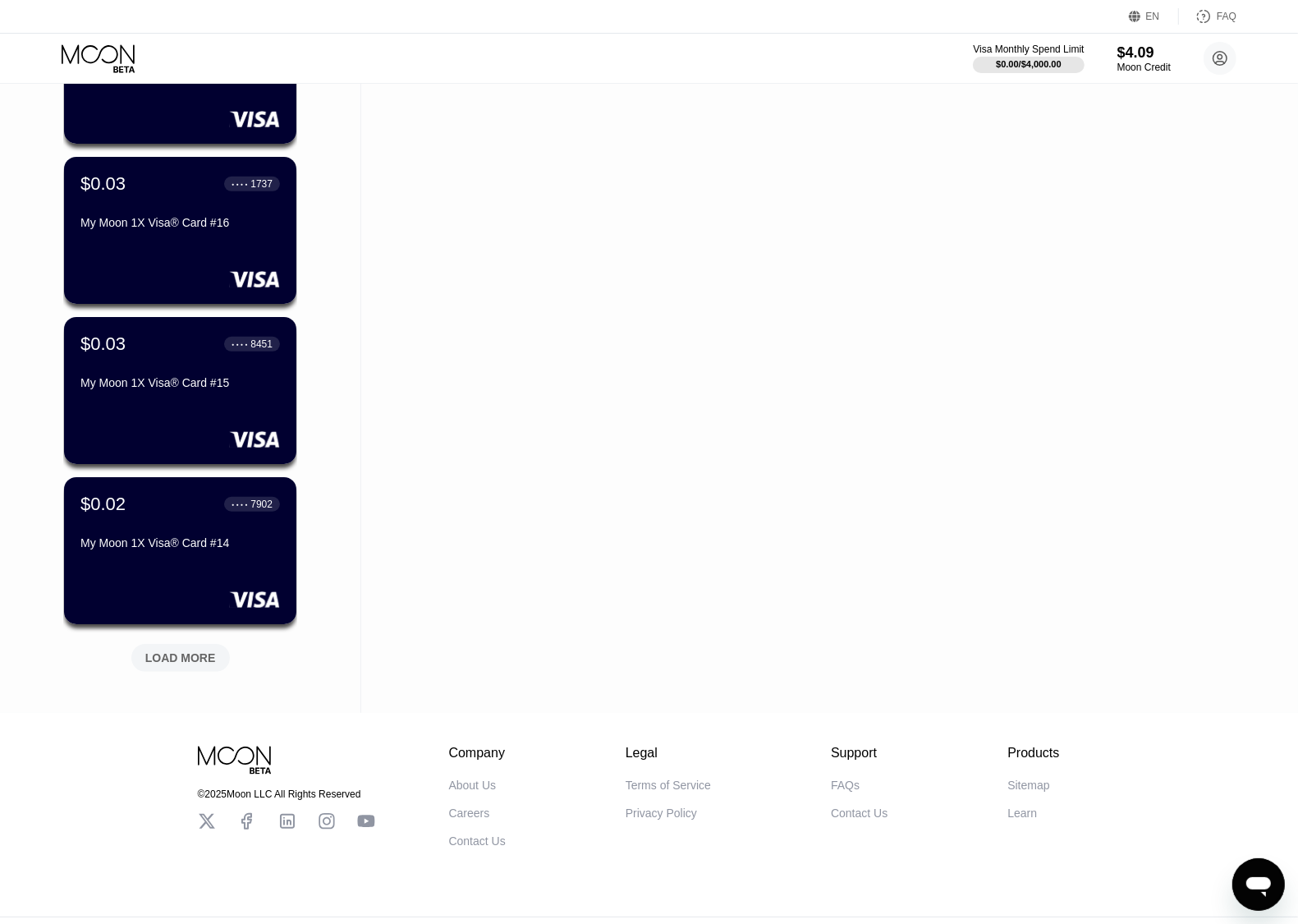
click at [186, 661] on div "LOAD MORE" at bounding box center [180, 658] width 70 height 15
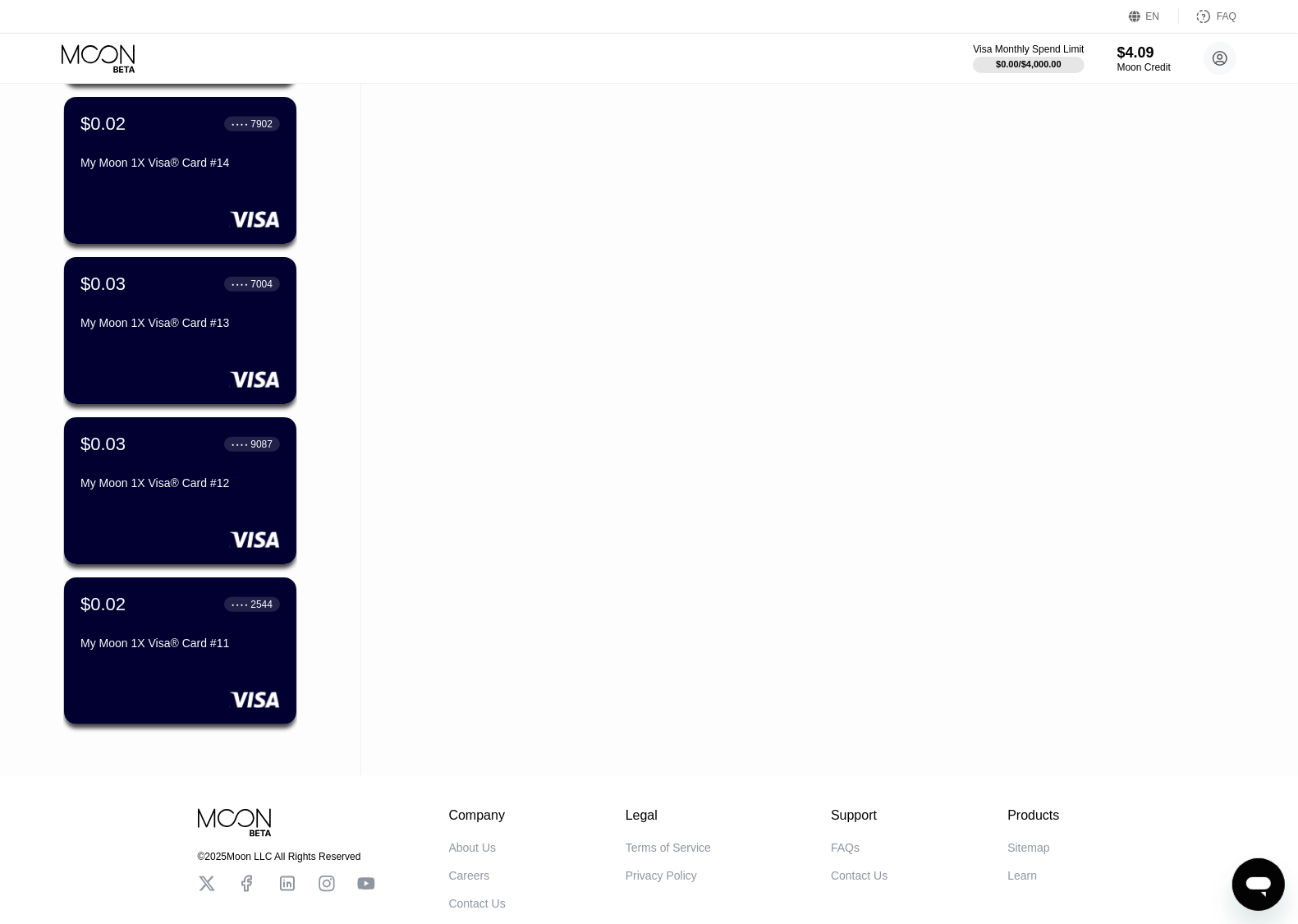
scroll to position [6354, 0]
click at [194, 660] on div "$0.02 ● ● ● ● 2544 My Moon 1X Visa® Card #11" at bounding box center [180, 649] width 234 height 148
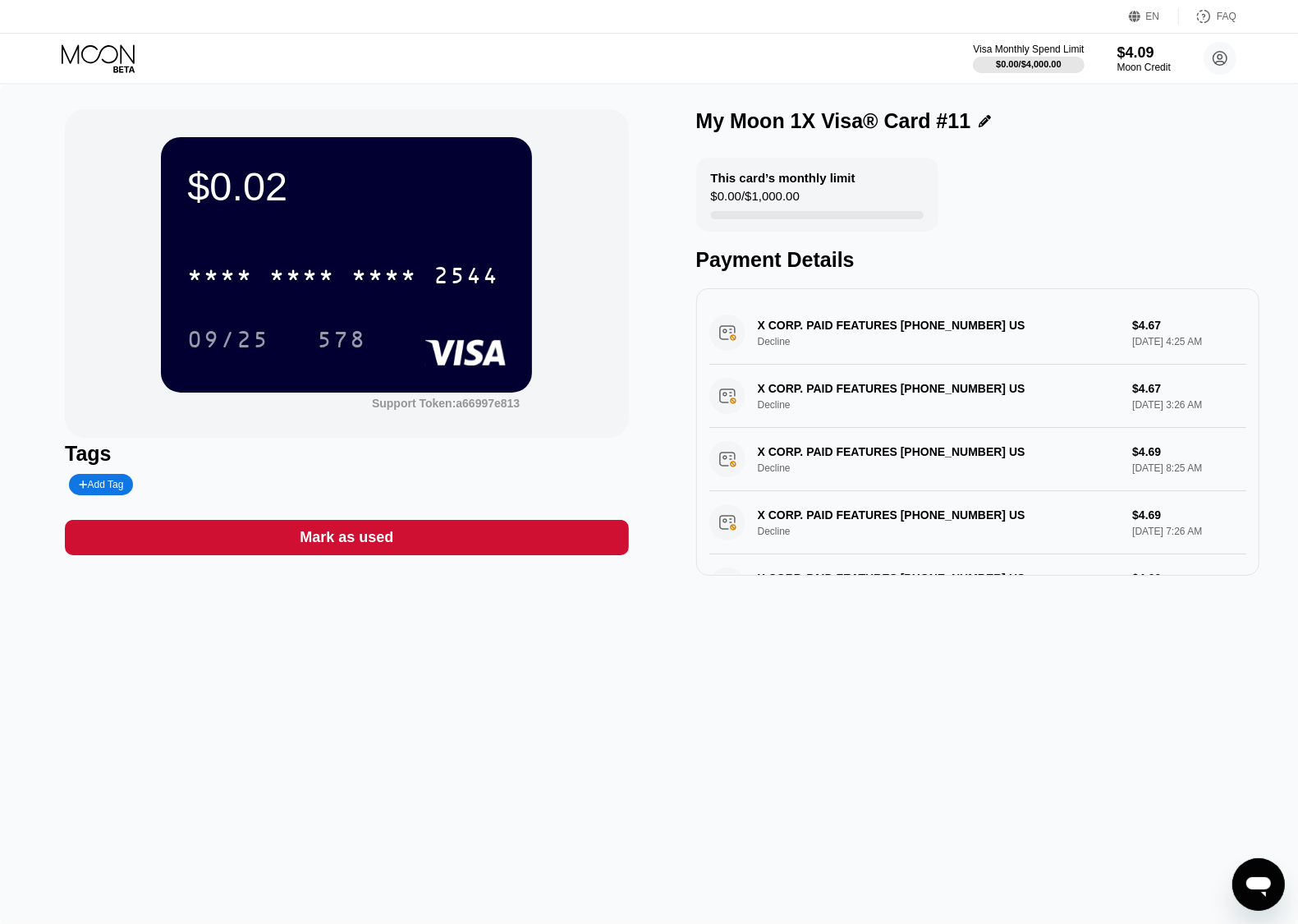
click at [234, 189] on div "$0.02" at bounding box center [347, 186] width 319 height 46
drag, startPoint x: 189, startPoint y: 195, endPoint x: 294, endPoint y: 199, distance: 105.1
click at [294, 199] on div "$0.02" at bounding box center [347, 186] width 319 height 46
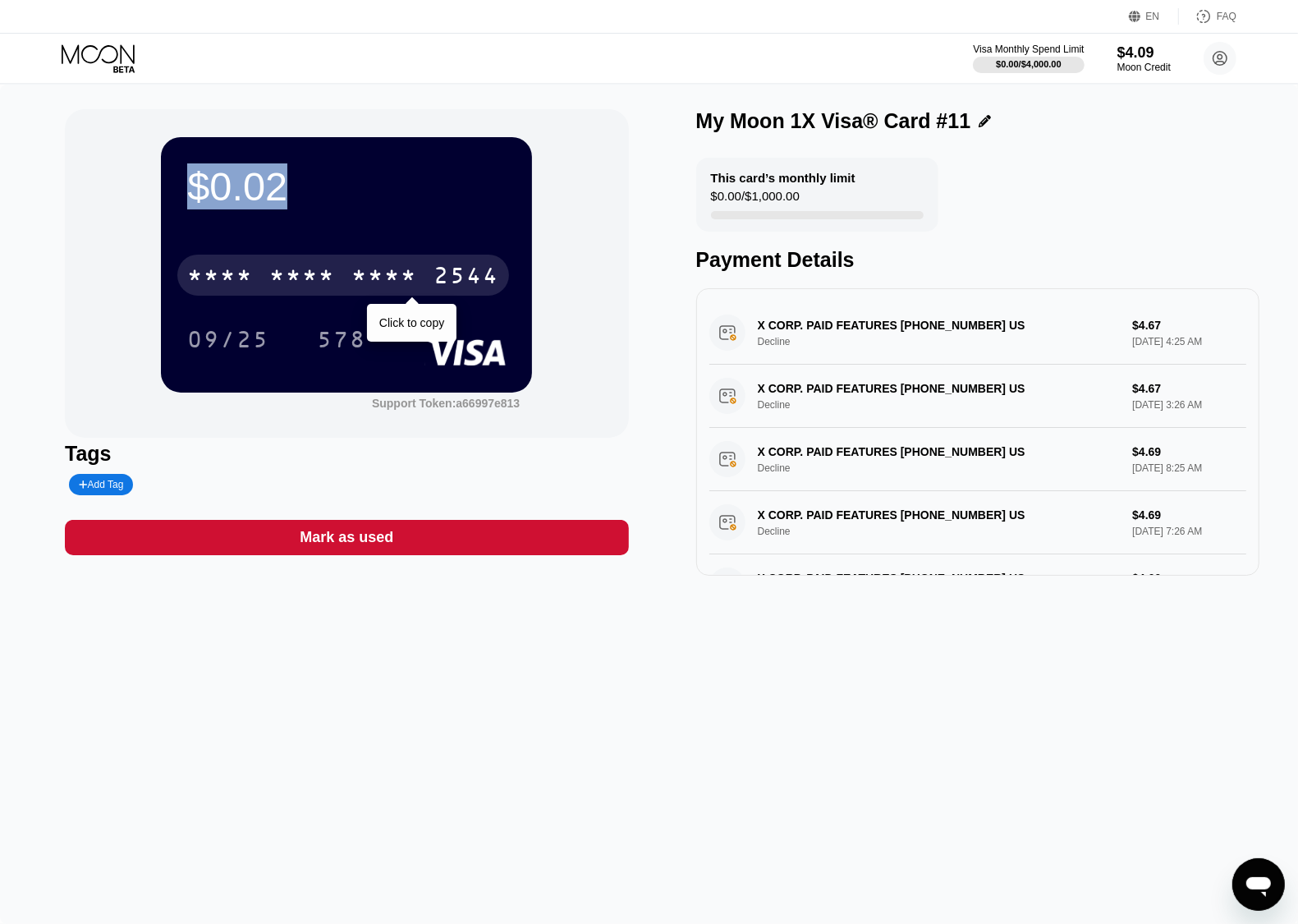
click at [253, 273] on div "* * * * * * * * * * * * 2544" at bounding box center [343, 275] width 332 height 41
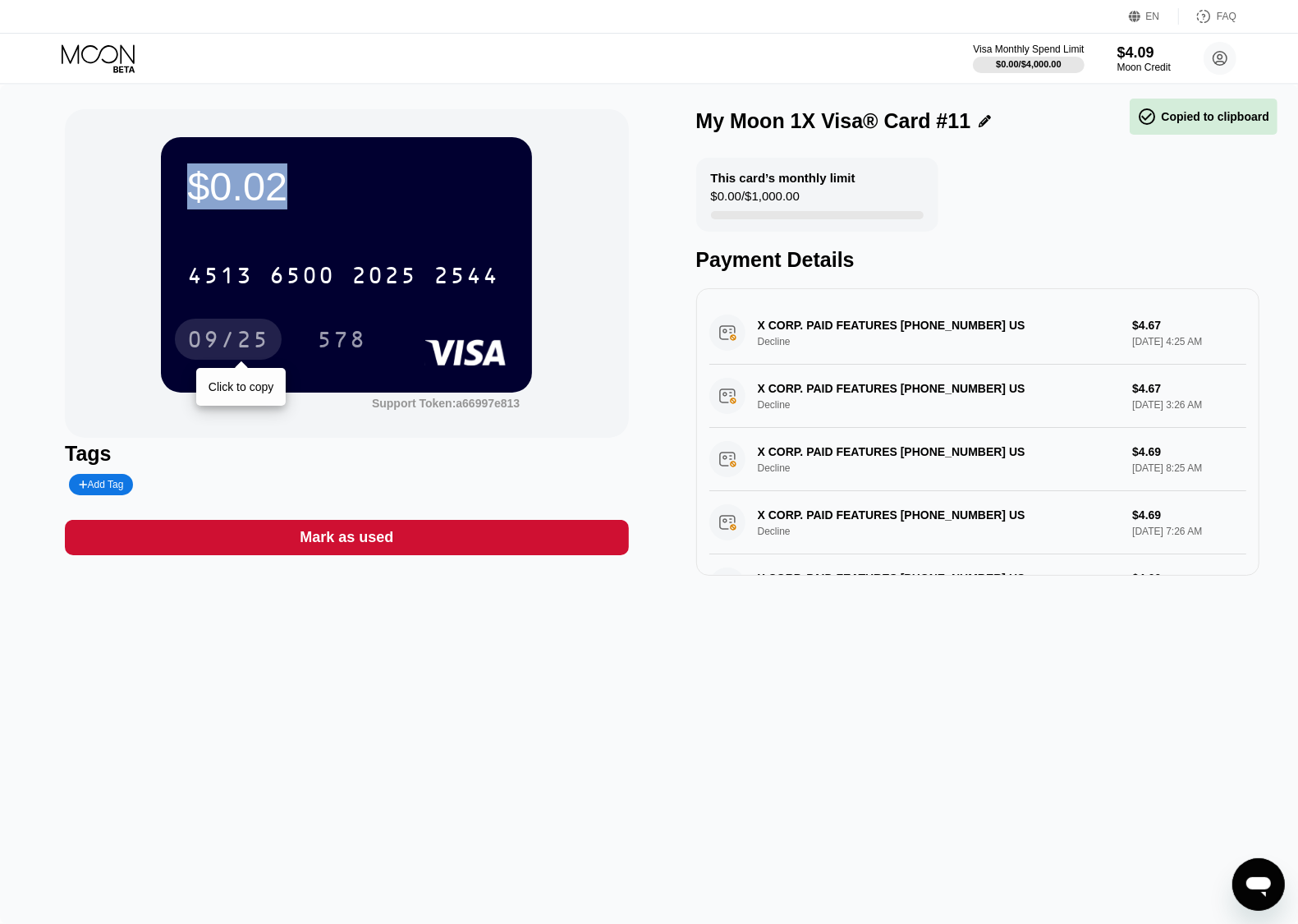
click at [239, 341] on div "09/25" at bounding box center [229, 341] width 83 height 26
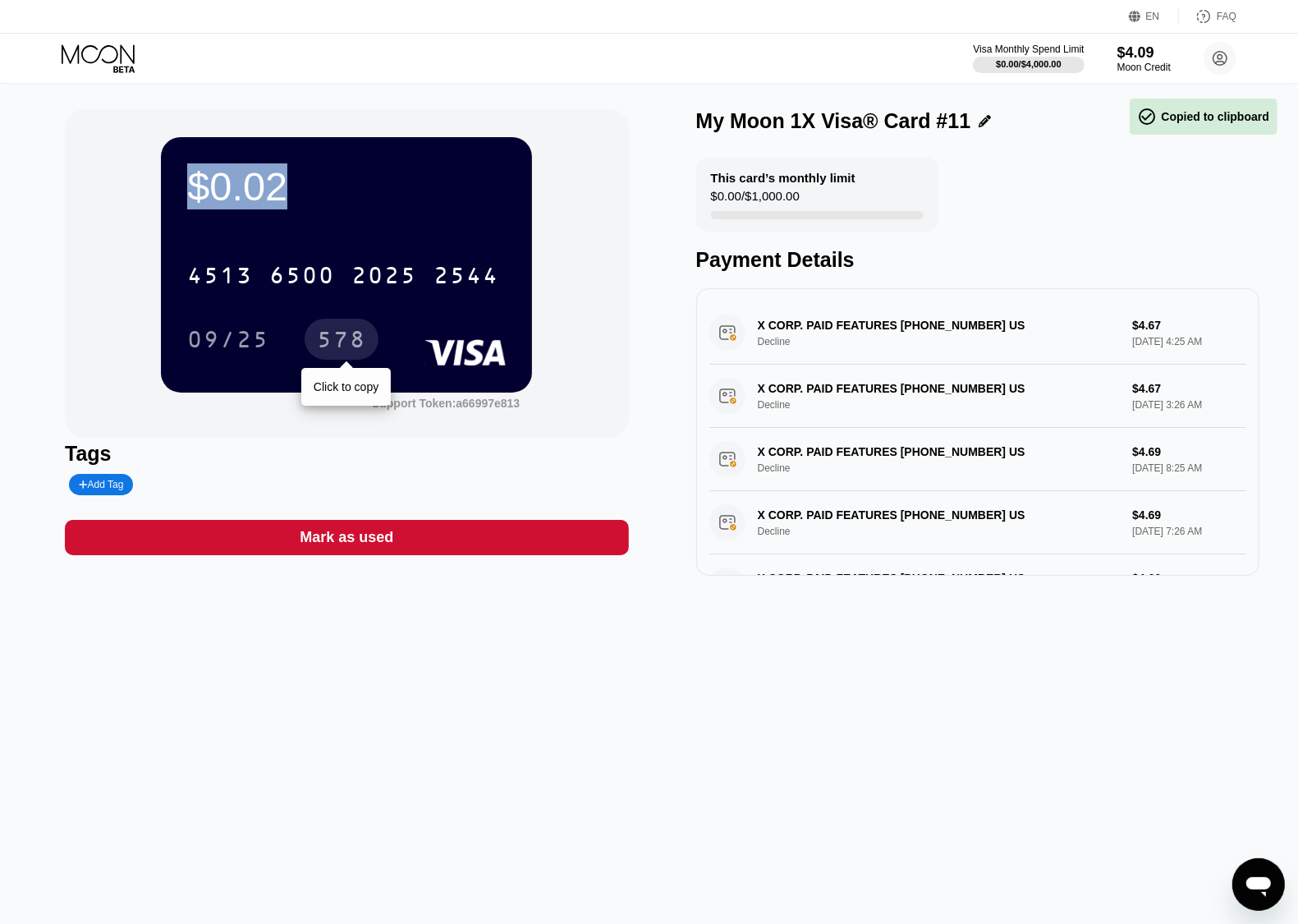
click at [342, 345] on div "578" at bounding box center [341, 341] width 50 height 26
